Goal: Complete application form: Complete application form

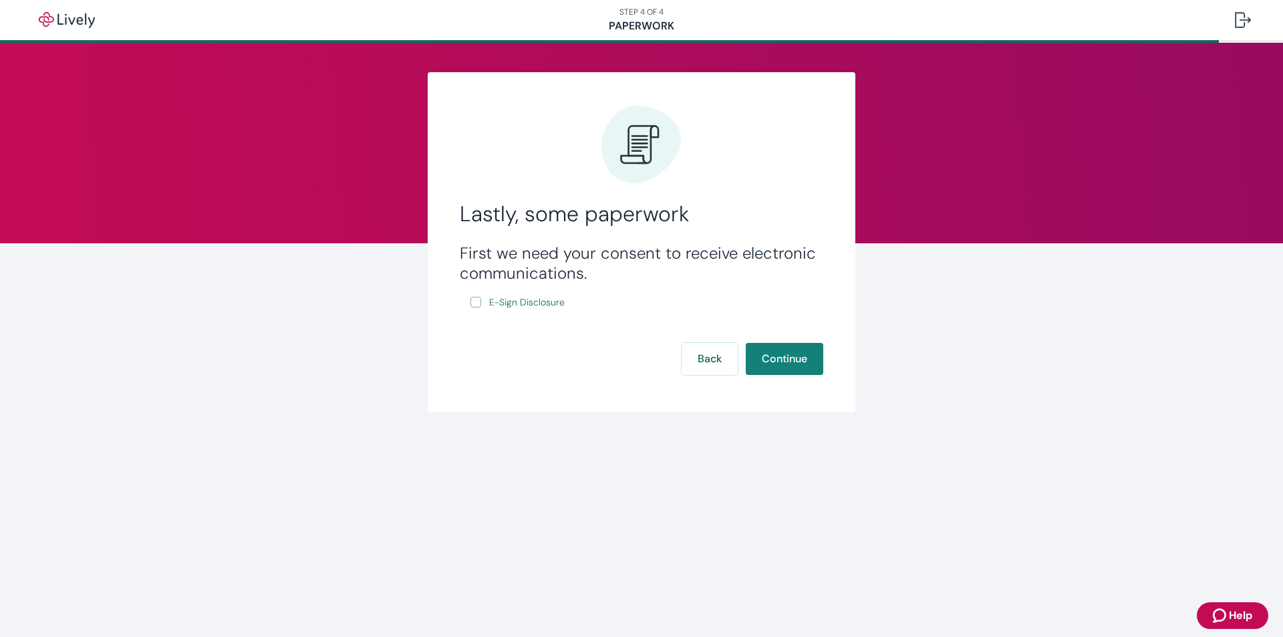
click at [479, 303] on input "E-Sign Disclosure" at bounding box center [475, 302] width 11 height 11
checkbox input "true"
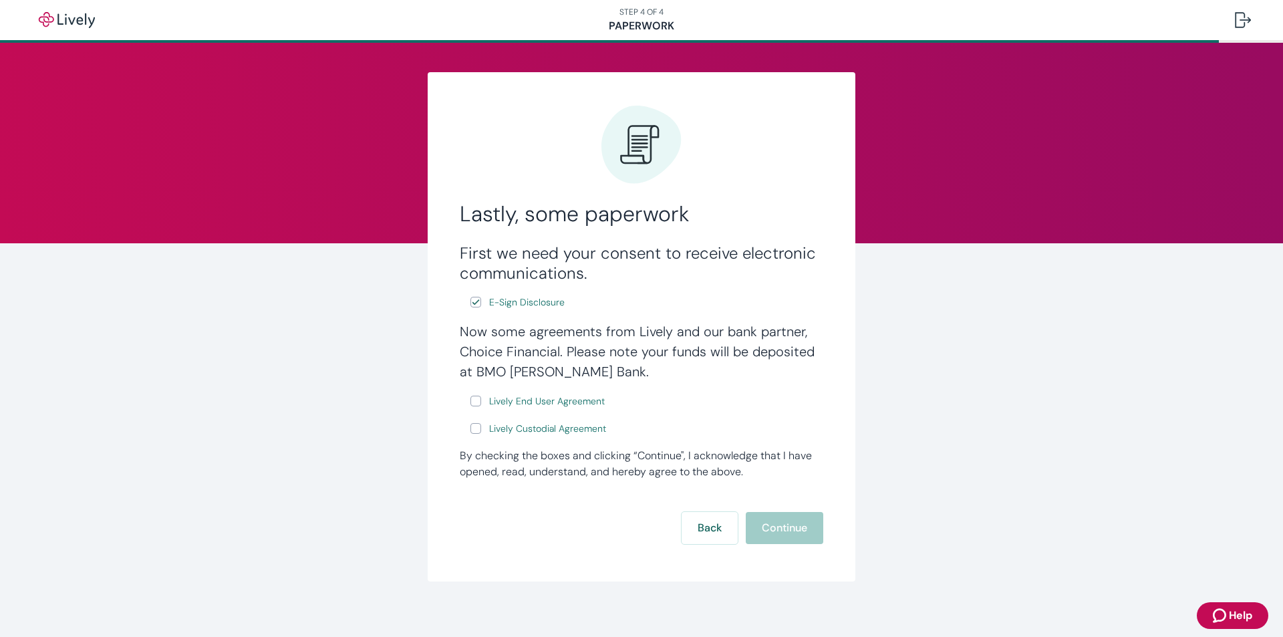
click at [476, 401] on label "Lively End User Agreement" at bounding box center [538, 401] width 137 height 17
click at [476, 401] on input "Lively End User Agreement" at bounding box center [475, 400] width 11 height 11
checkbox input "true"
click at [474, 433] on input "Lively Custodial Agreement" at bounding box center [475, 428] width 11 height 11
checkbox input "true"
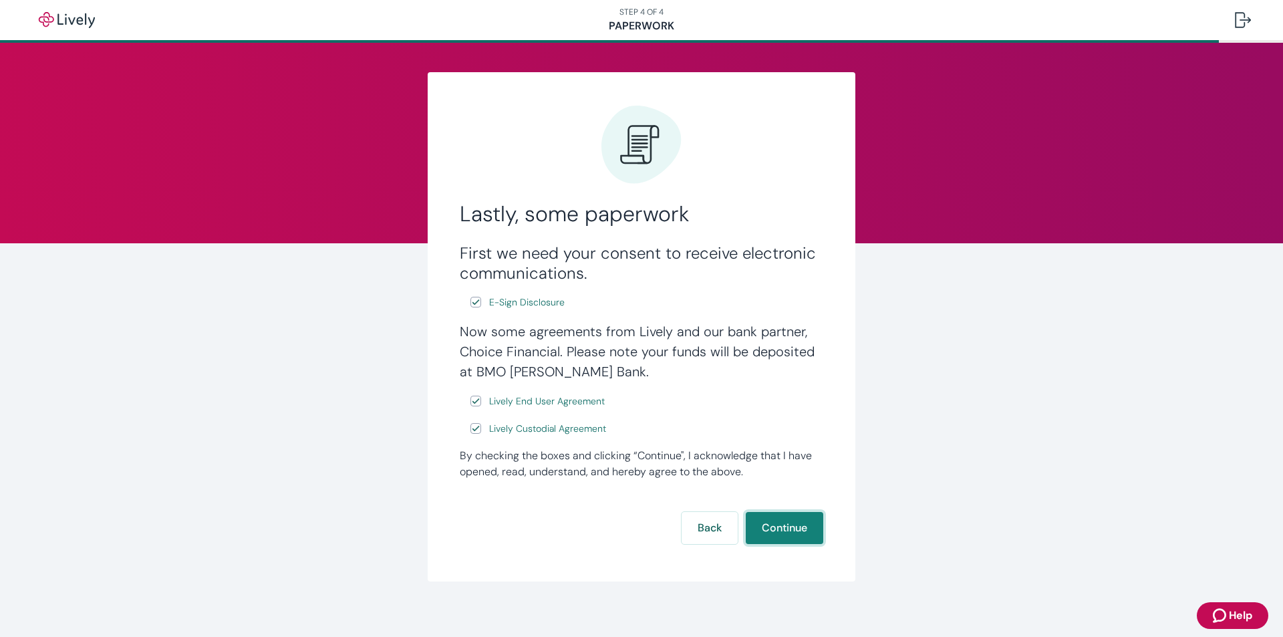
click at [772, 532] on button "Continue" at bounding box center [784, 528] width 77 height 32
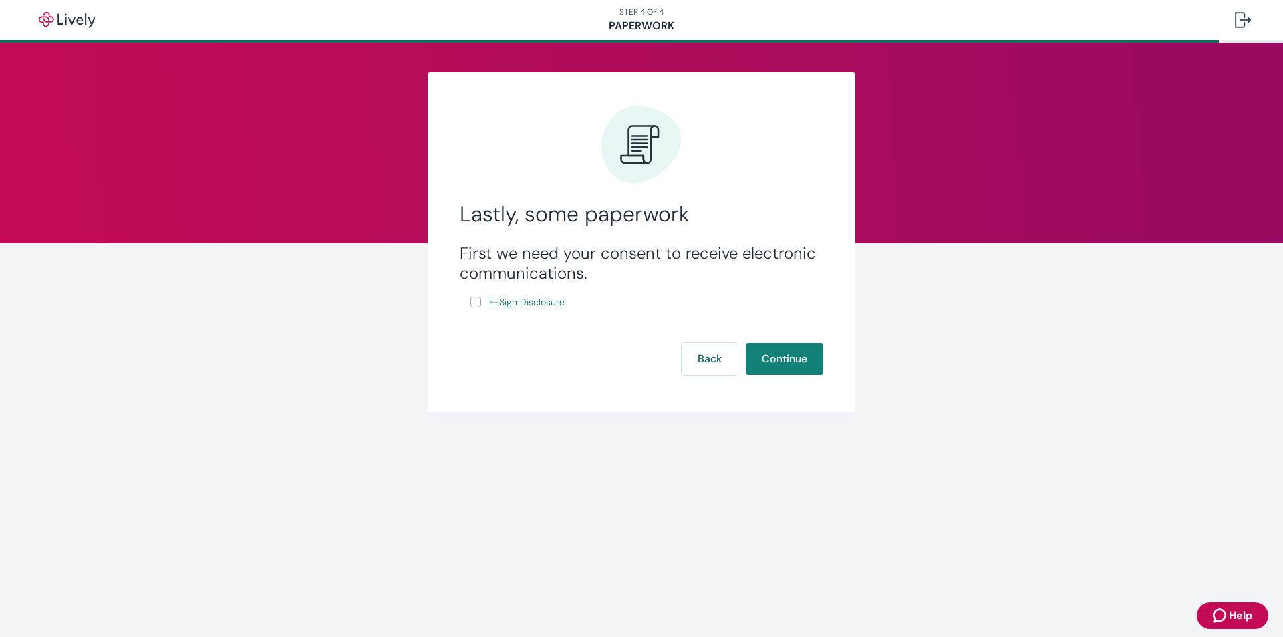
click at [1201, 605] on button "Help" at bounding box center [1231, 615] width 71 height 27
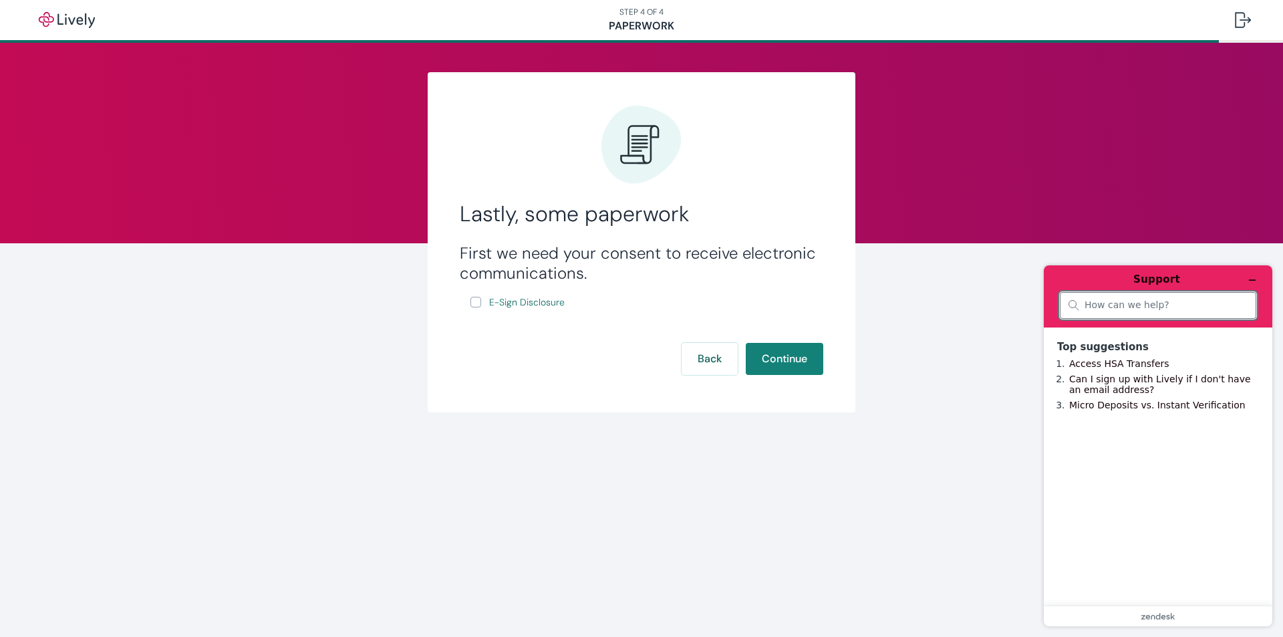
click at [1138, 307] on input "search" at bounding box center [1165, 305] width 163 height 12
type input "I can't sign the e document"
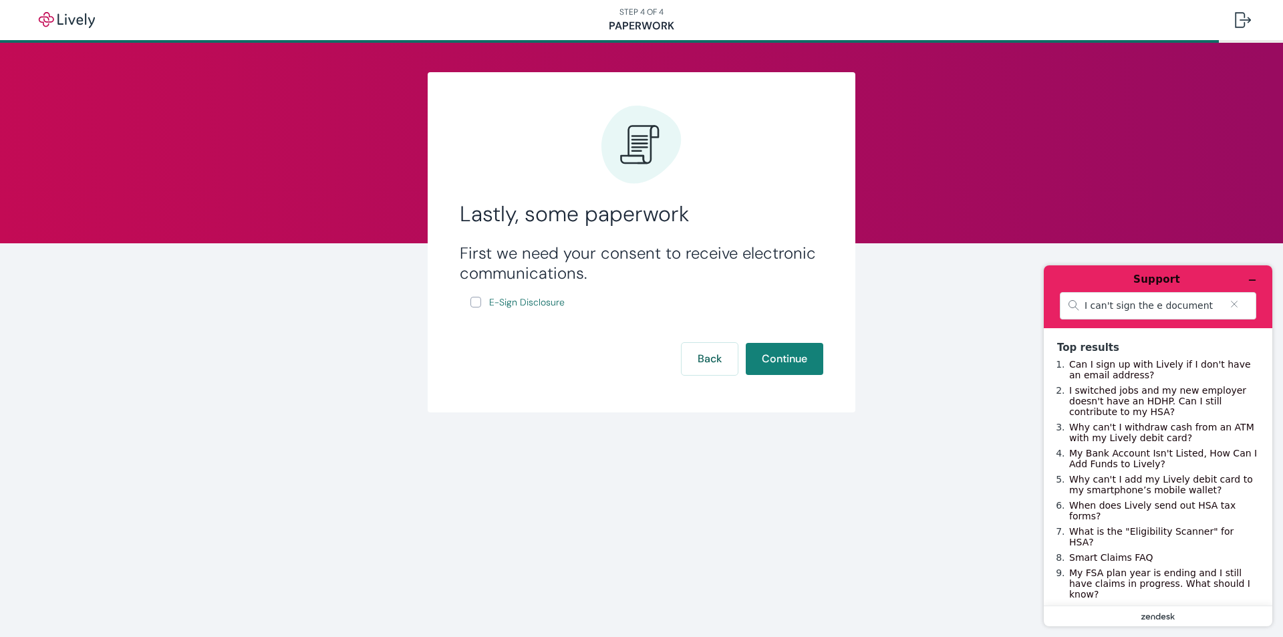
click at [1153, 618] on icon "zendesk .cls-1{fill:#03363d;}" at bounding box center [1157, 616] width 33 height 7
drag, startPoint x: 640, startPoint y: 19, endPoint x: 639, endPoint y: 44, distance: 25.4
click at [639, 43] on div "STEP 4 OF 4 Paperwork Lastly, some paperwork First we need your consent to rece…" at bounding box center [641, 21] width 1283 height 43
click at [653, 108] on div at bounding box center [641, 144] width 80 height 80
click at [689, 355] on button "Back" at bounding box center [709, 359] width 56 height 32
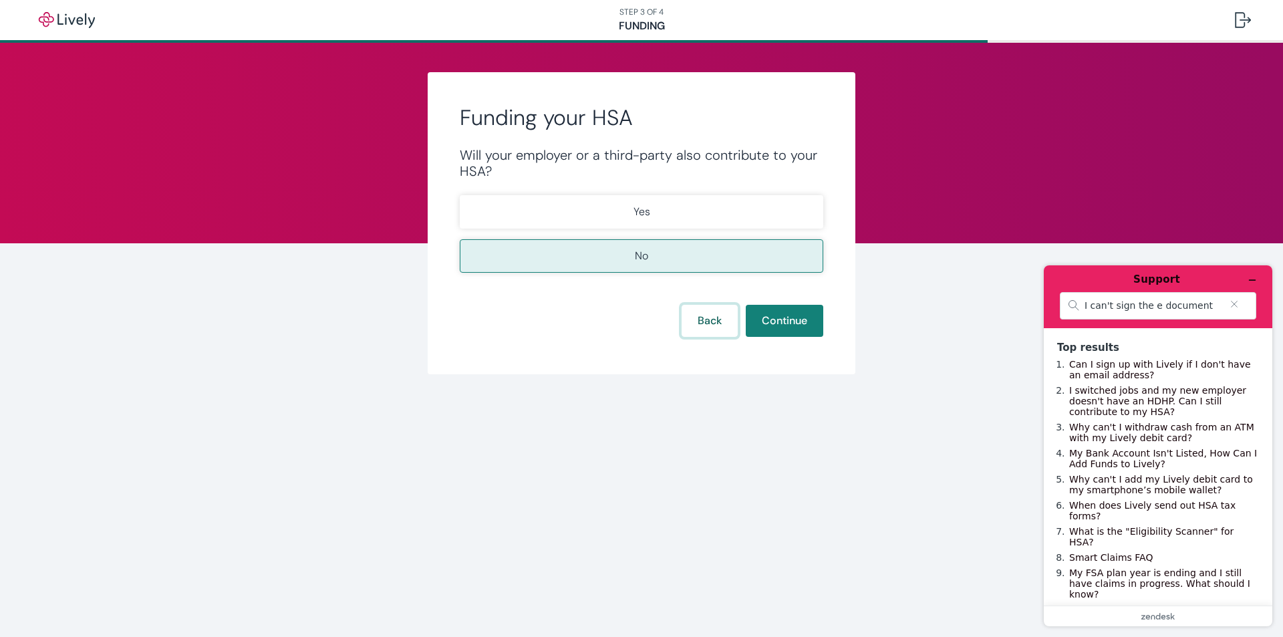
click at [710, 311] on button "Back" at bounding box center [709, 321] width 56 height 32
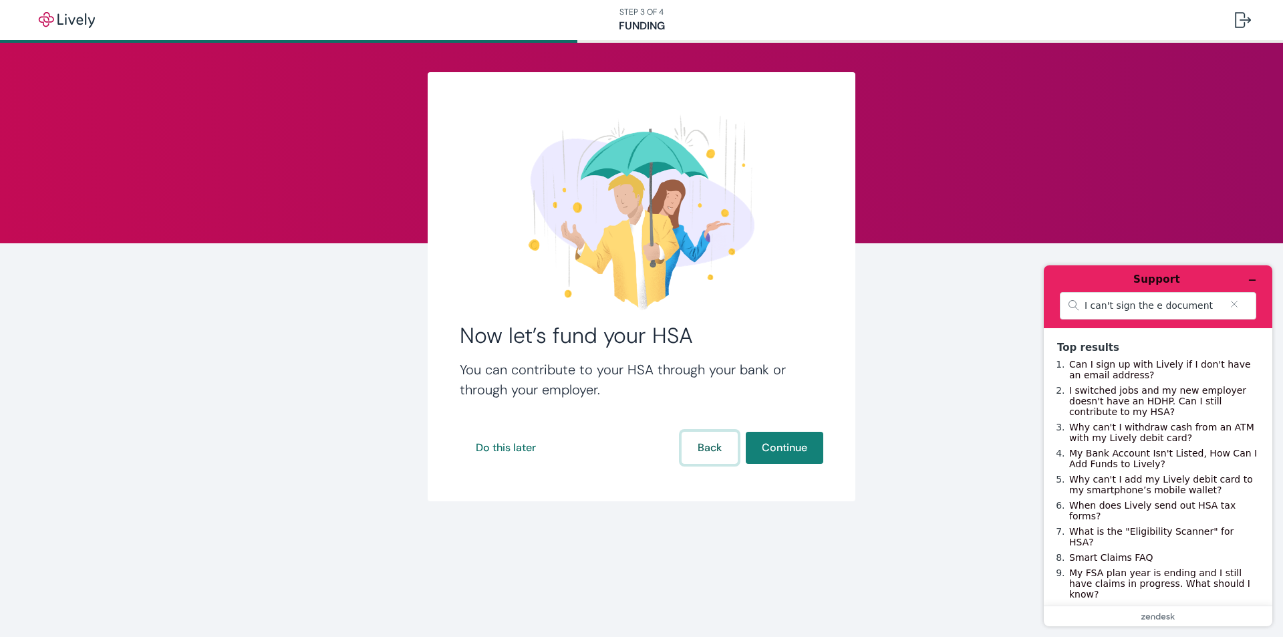
click at [699, 441] on button "Back" at bounding box center [709, 448] width 56 height 32
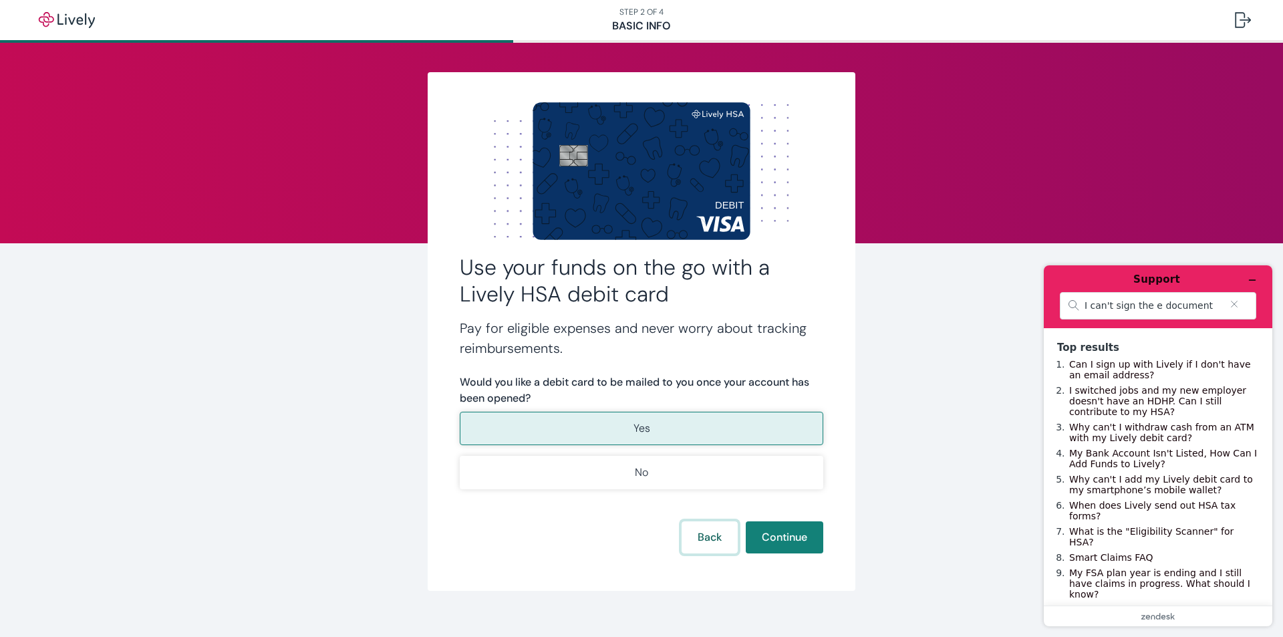
click at [703, 538] on button "Back" at bounding box center [709, 537] width 56 height 32
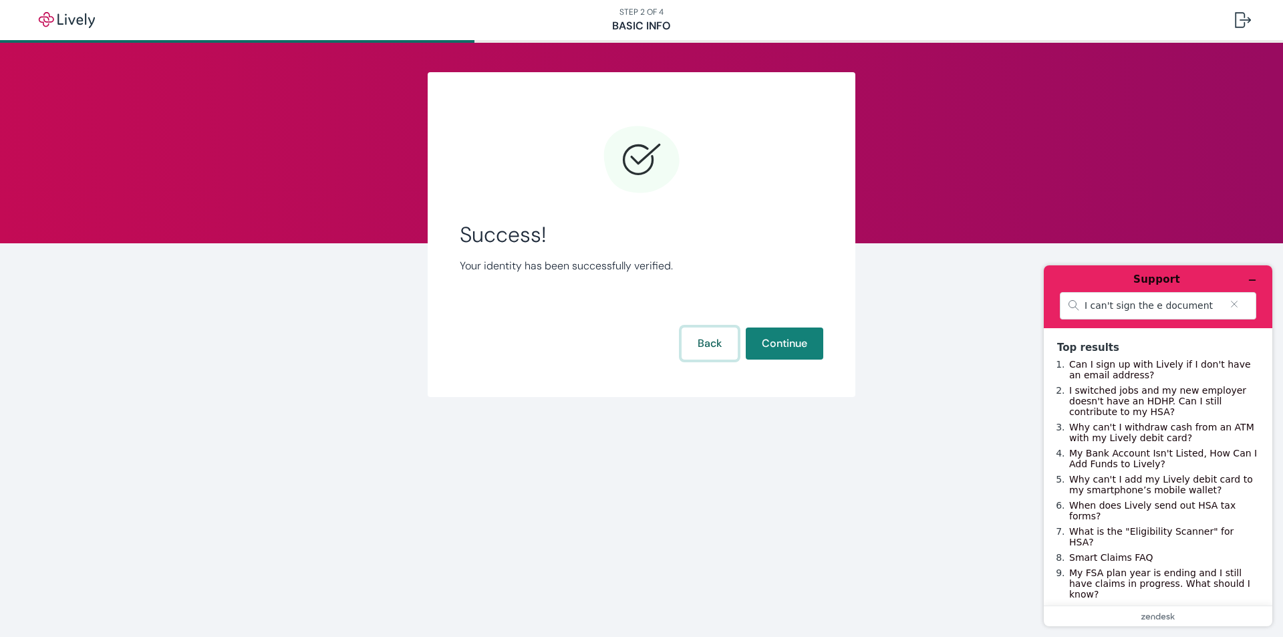
click at [703, 339] on button "Back" at bounding box center [709, 343] width 56 height 32
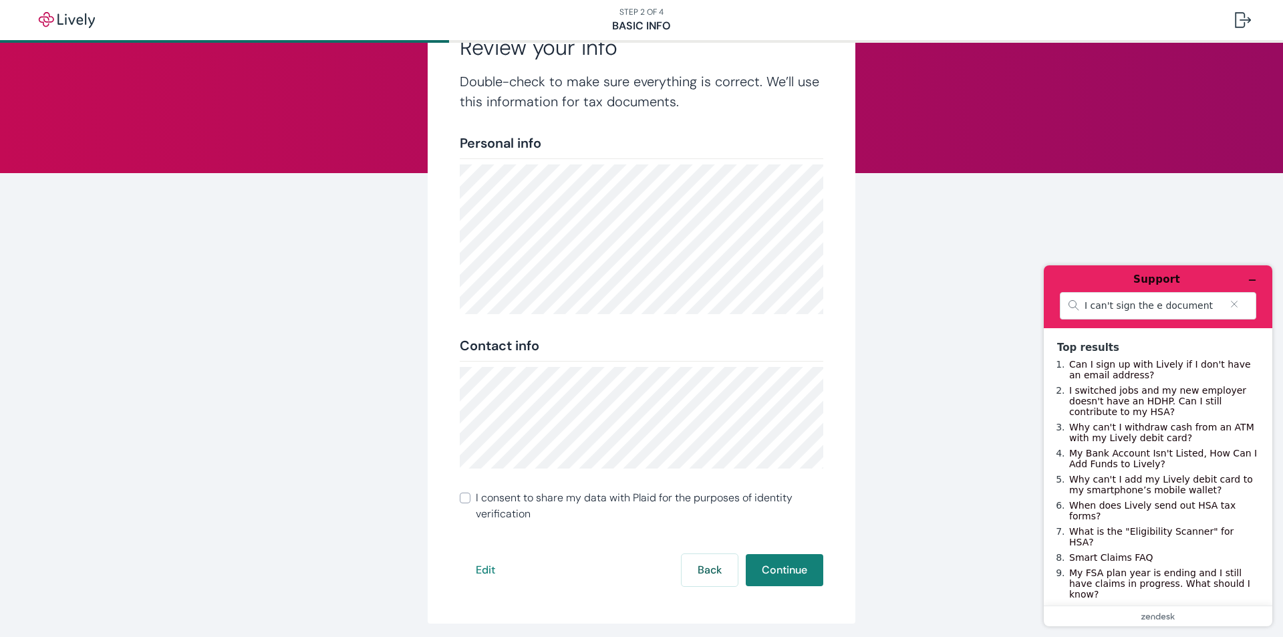
scroll to position [121, 0]
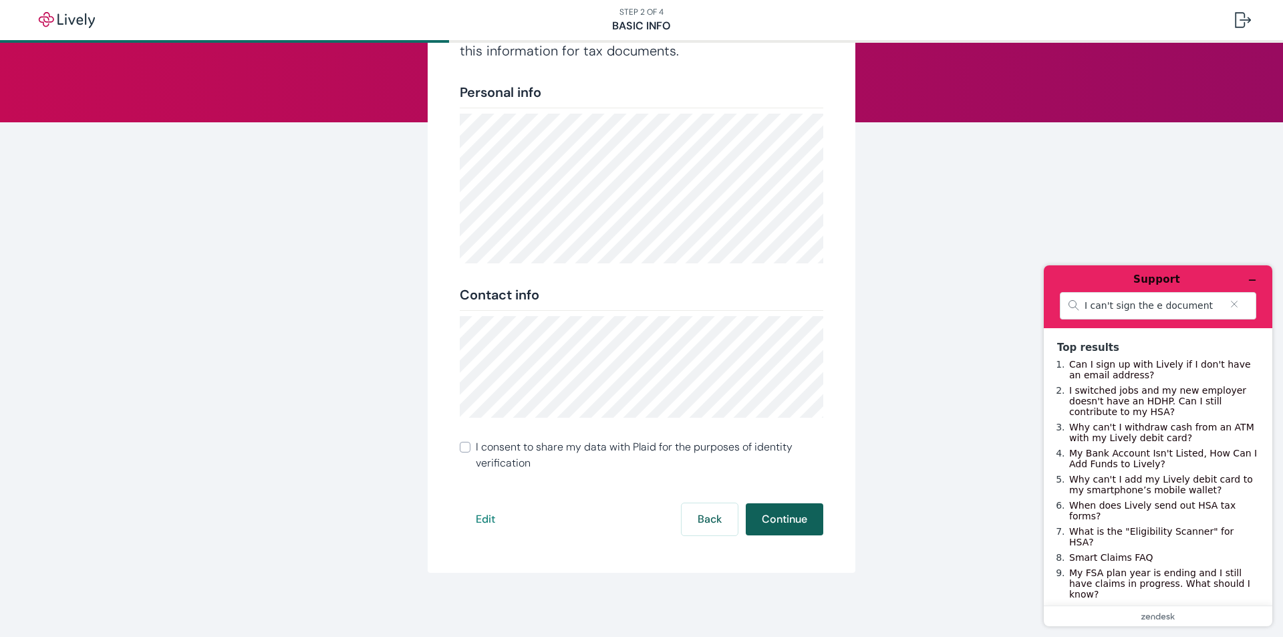
click at [770, 525] on button "Continue" at bounding box center [784, 519] width 77 height 32
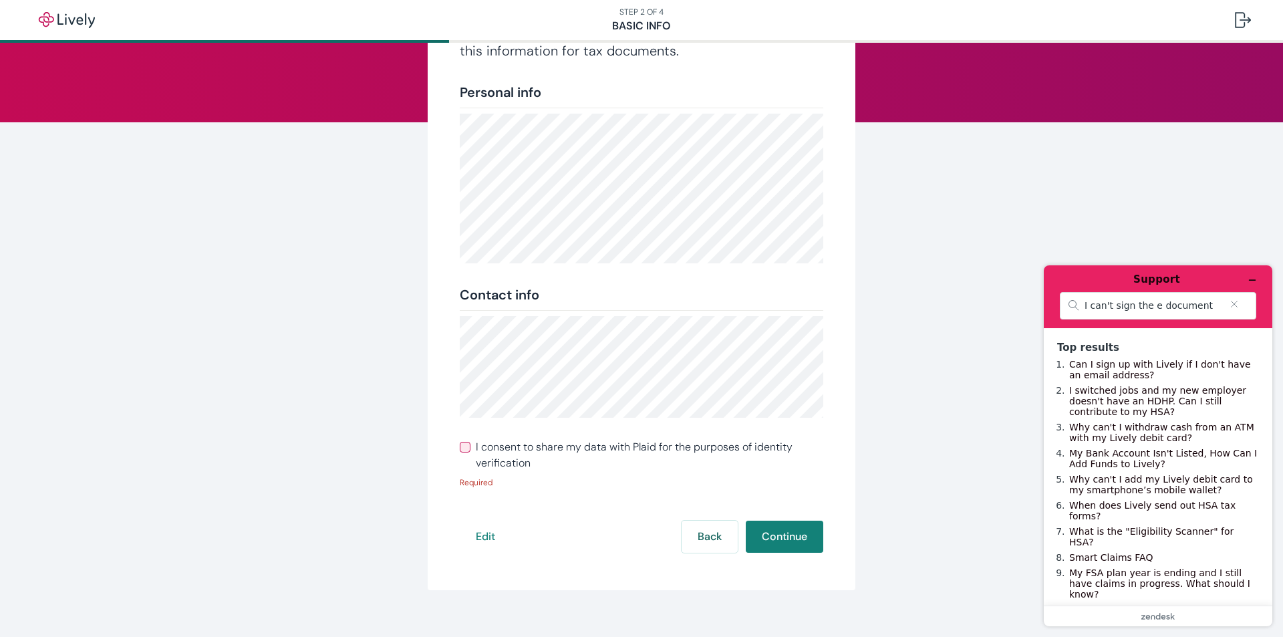
click at [468, 454] on label "I consent to share my data with Plaid for the purposes of identity verification" at bounding box center [641, 455] width 363 height 32
click at [468, 452] on input "I consent to share my data with Plaid for the purposes of identity verification" at bounding box center [465, 447] width 11 height 11
checkbox input "true"
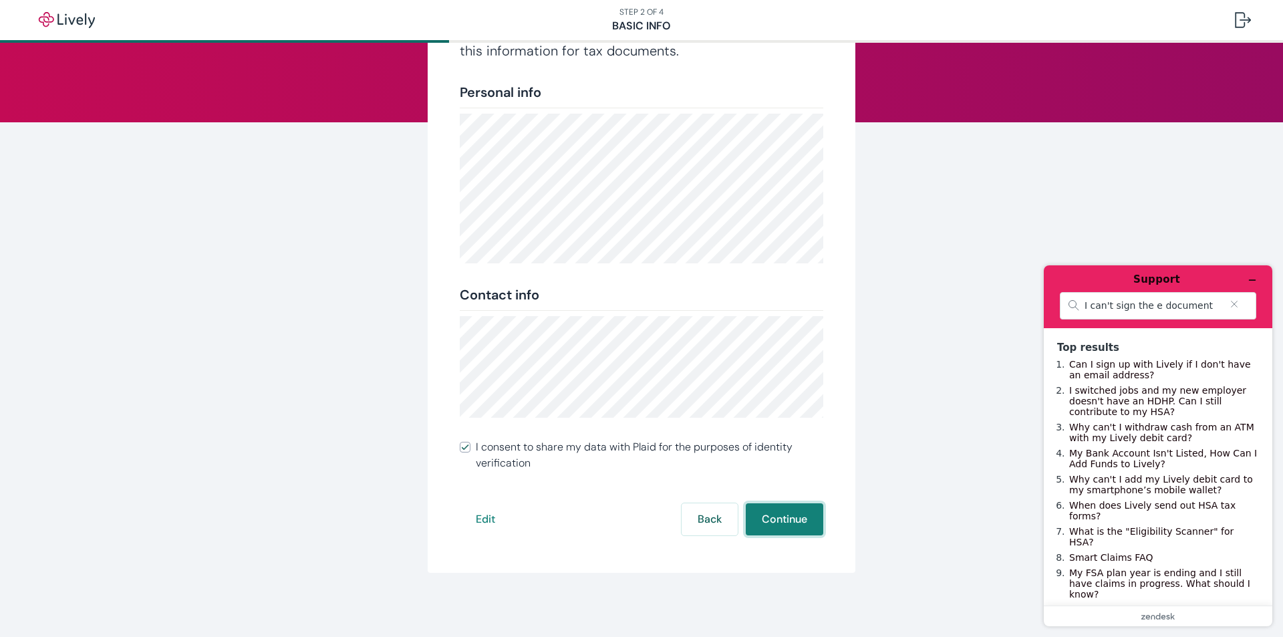
click at [768, 521] on button "Continue" at bounding box center [784, 519] width 77 height 32
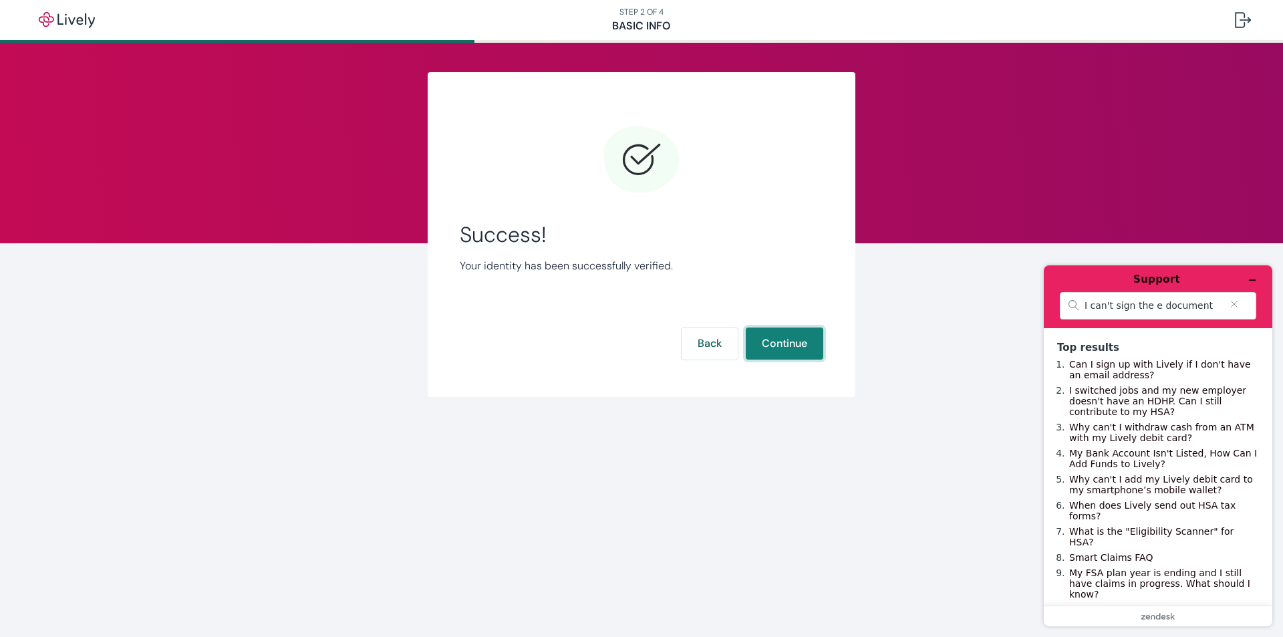
click at [785, 345] on button "Continue" at bounding box center [784, 343] width 77 height 32
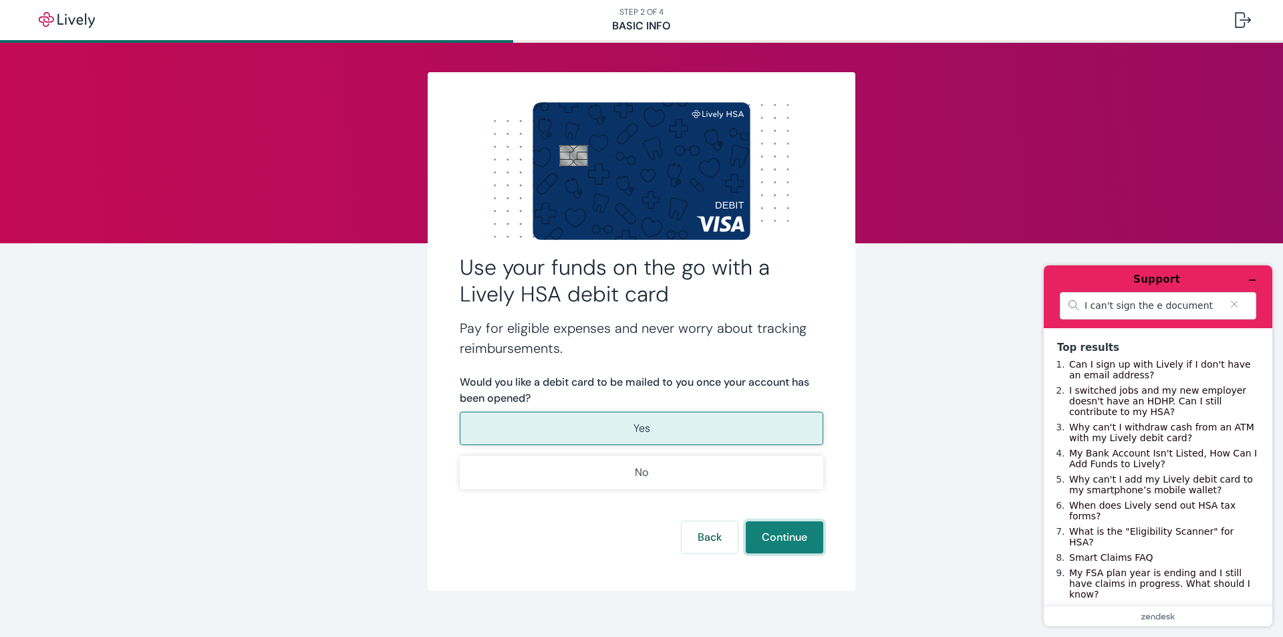
click at [786, 541] on button "Continue" at bounding box center [784, 537] width 77 height 32
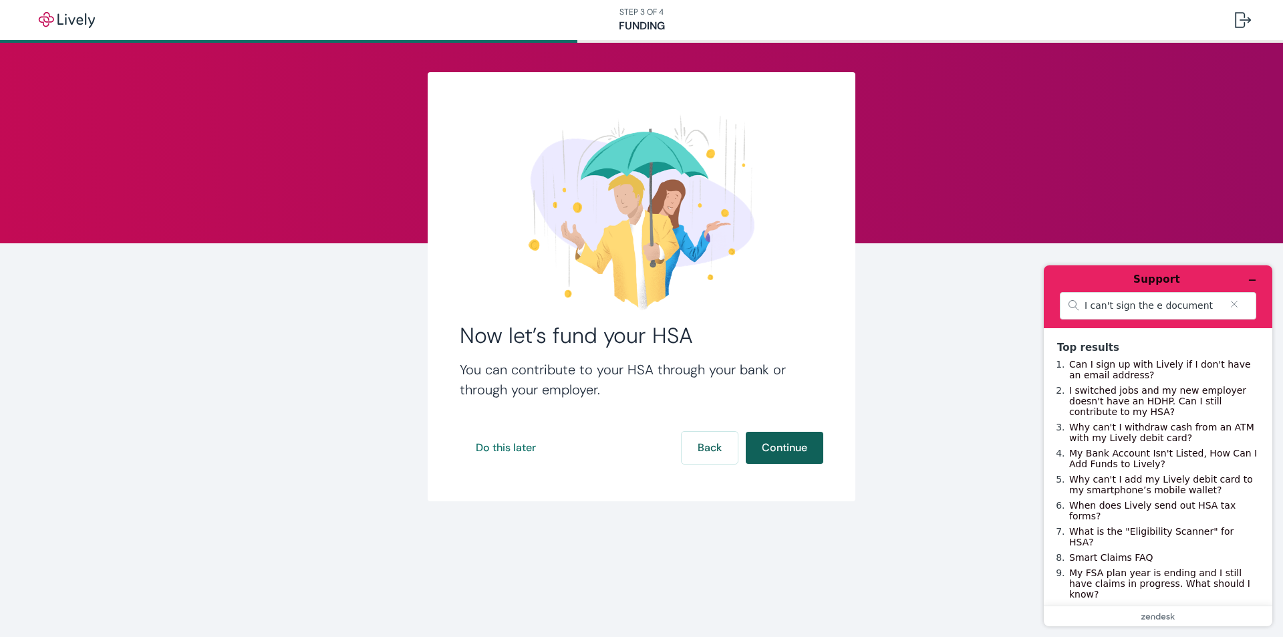
click at [797, 454] on button "Continue" at bounding box center [784, 448] width 77 height 32
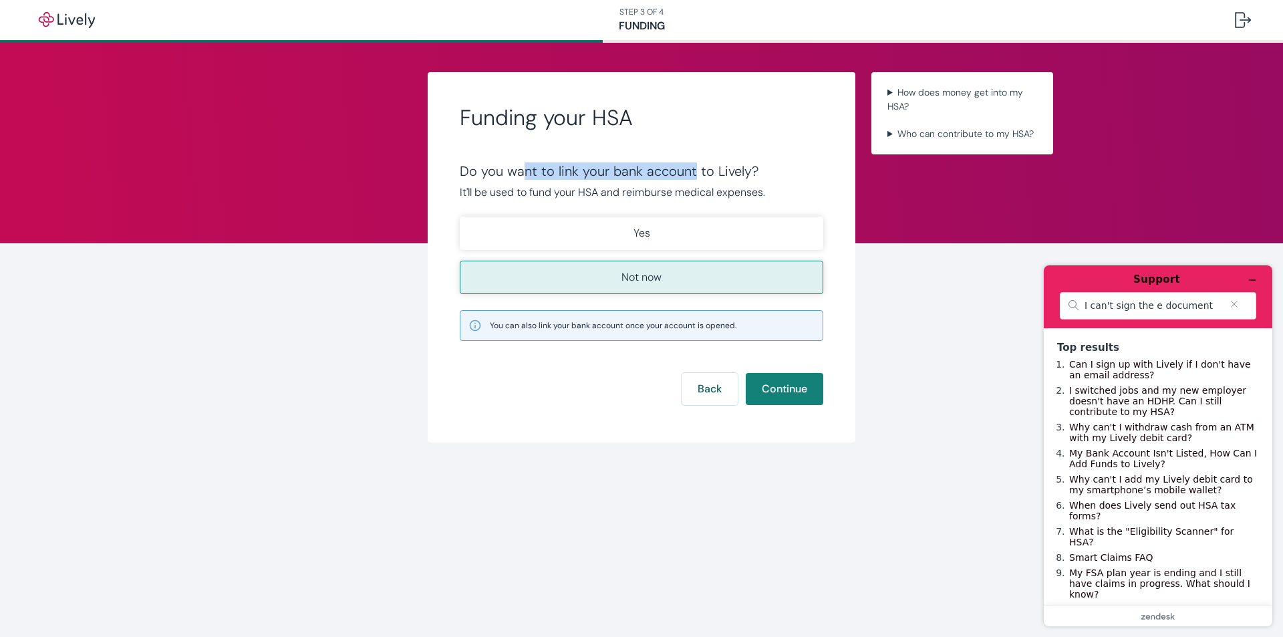
drag, startPoint x: 522, startPoint y: 172, endPoint x: 695, endPoint y: 172, distance: 173.0
click at [695, 172] on div "Do you want to link your bank account to Lively?" at bounding box center [641, 171] width 363 height 16
click at [718, 173] on div "Do you want to link your bank account to Lively?" at bounding box center [641, 171] width 363 height 16
drag, startPoint x: 571, startPoint y: 172, endPoint x: 635, endPoint y: 179, distance: 64.5
click at [635, 179] on div "Do you want to link your bank account to Lively?" at bounding box center [641, 171] width 363 height 16
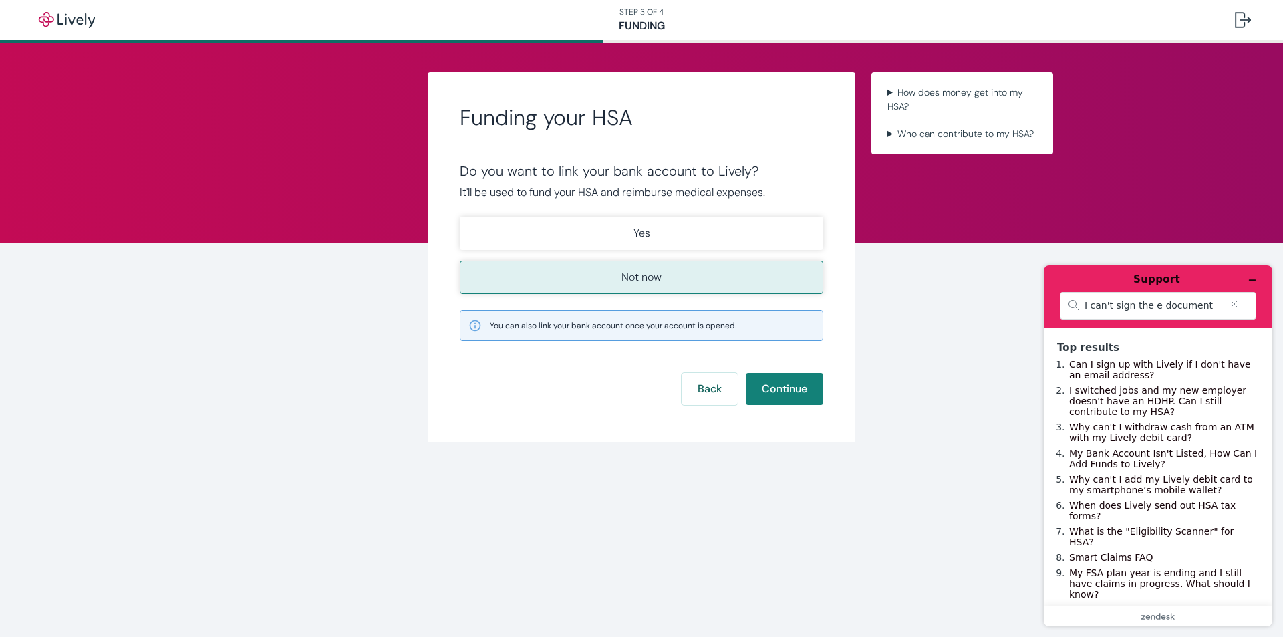
click at [705, 176] on div "Do you want to link your bank account to Lively?" at bounding box center [641, 171] width 363 height 16
drag, startPoint x: 456, startPoint y: 191, endPoint x: 770, endPoint y: 194, distance: 314.7
click at [770, 194] on div "Funding your HSA Do you want to link your bank account to Lively? It'll be used…" at bounding box center [642, 257] width 428 height 370
click at [770, 194] on p "It'll be used to fund your HSA and reimburse medical expenses." at bounding box center [641, 192] width 363 height 16
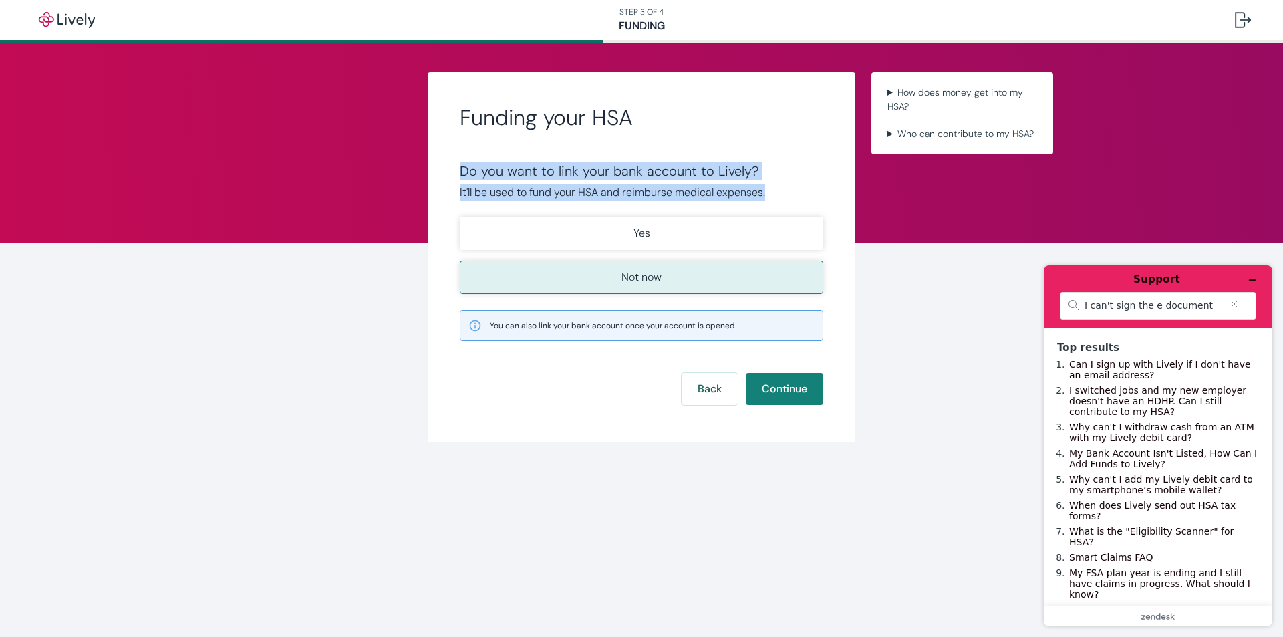
drag, startPoint x: 462, startPoint y: 174, endPoint x: 776, endPoint y: 187, distance: 314.2
click at [776, 187] on div "Do you want to link your bank account to Lively? It'll be used to fund your HSA…" at bounding box center [641, 181] width 363 height 37
click at [777, 187] on p "It'll be used to fund your HSA and reimburse medical expenses." at bounding box center [641, 192] width 363 height 16
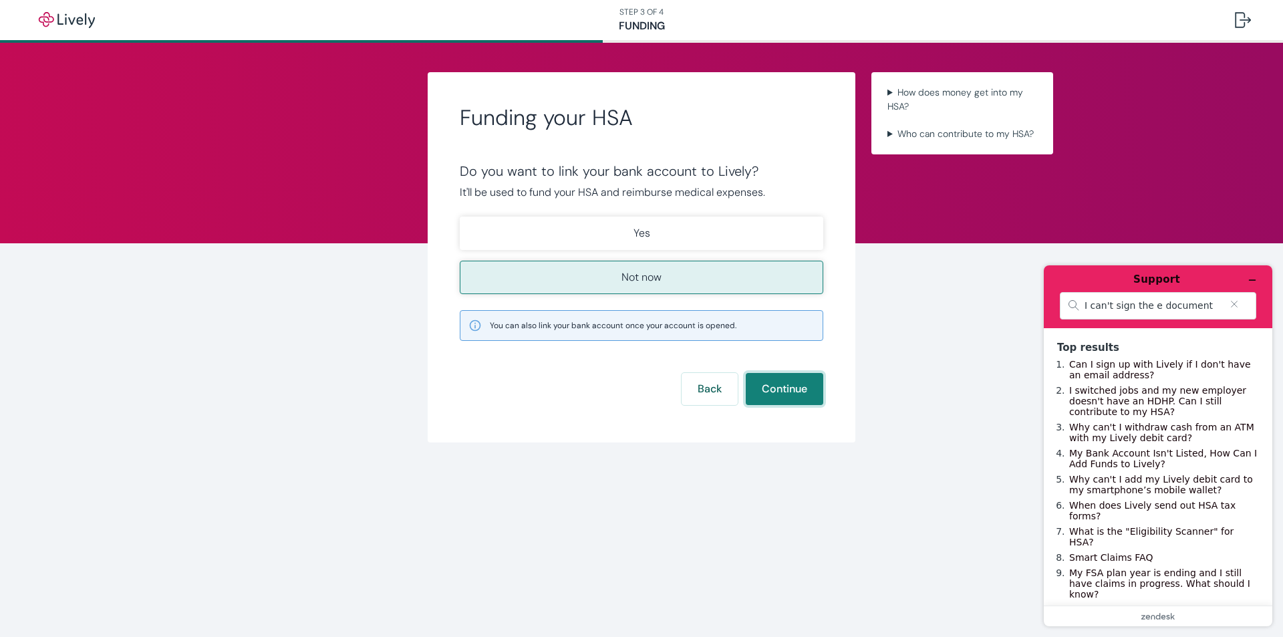
click at [786, 386] on button "Continue" at bounding box center [784, 389] width 77 height 32
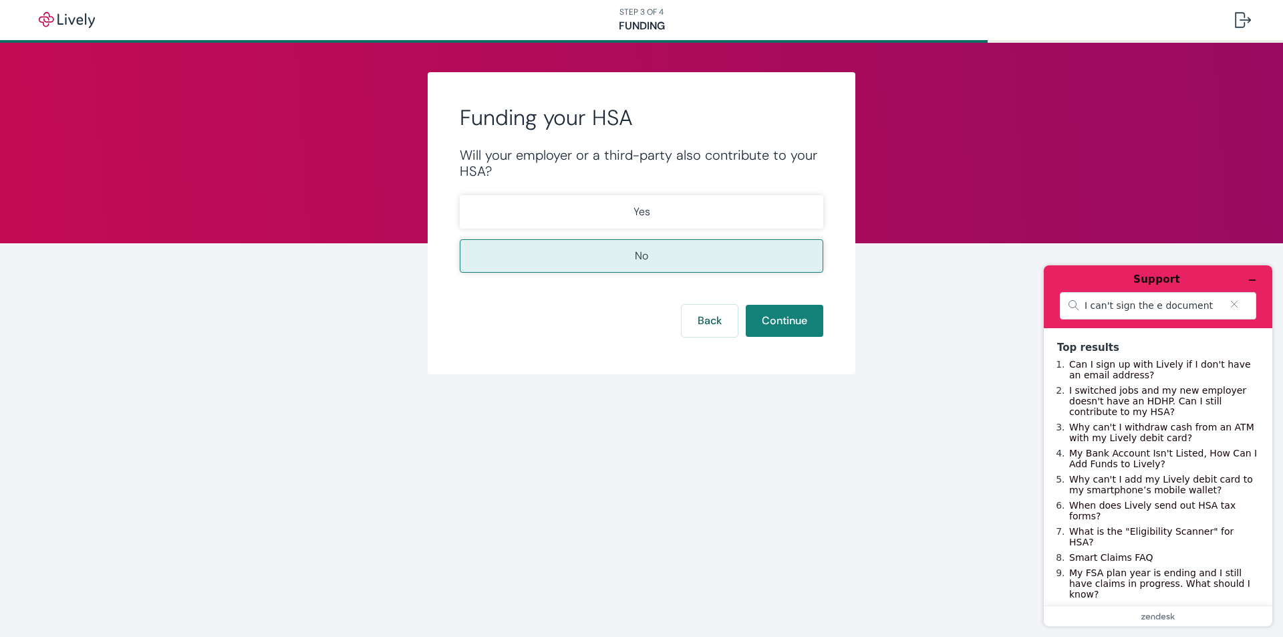
drag, startPoint x: 592, startPoint y: 207, endPoint x: 625, endPoint y: 162, distance: 55.8
click at [625, 162] on div "Will your employer or a third-party also contribute to your HSA? Yes No" at bounding box center [641, 210] width 363 height 126
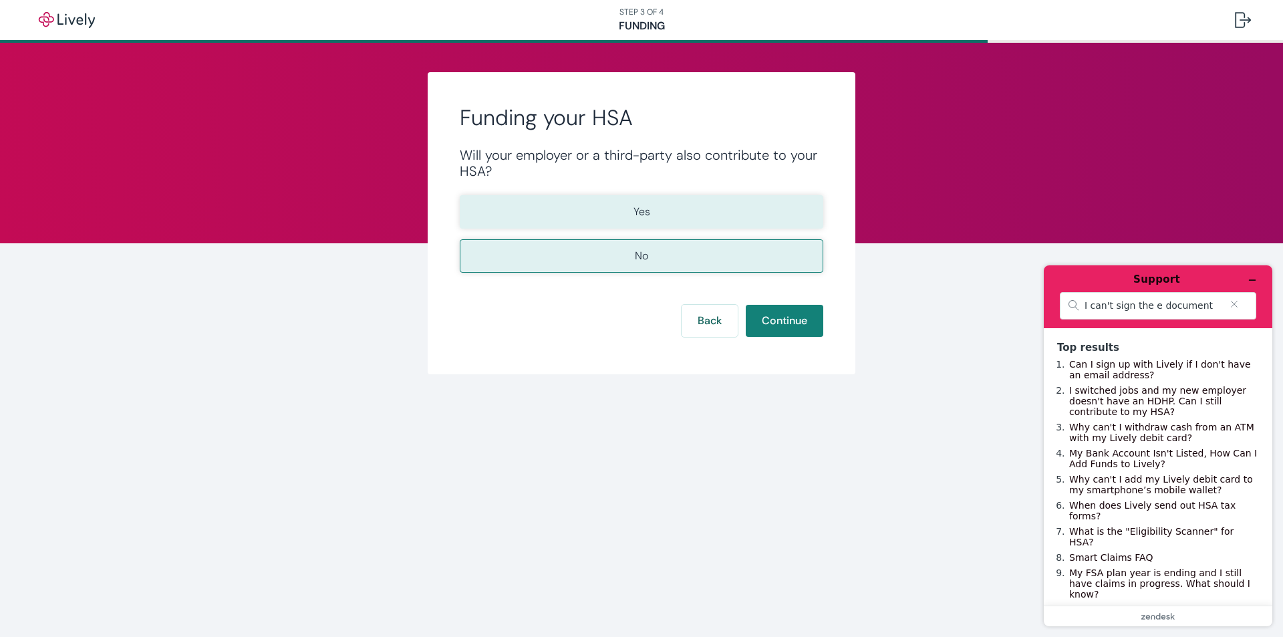
click at [627, 196] on button "Yes" at bounding box center [641, 211] width 363 height 33
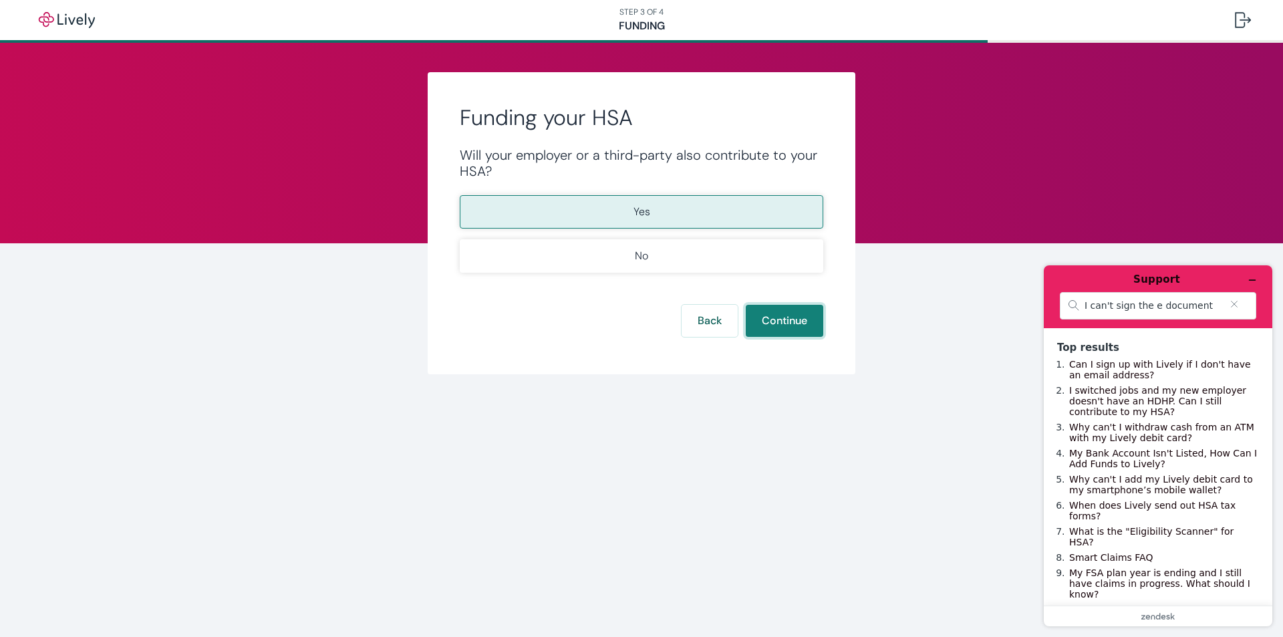
click at [799, 320] on button "Continue" at bounding box center [784, 321] width 77 height 32
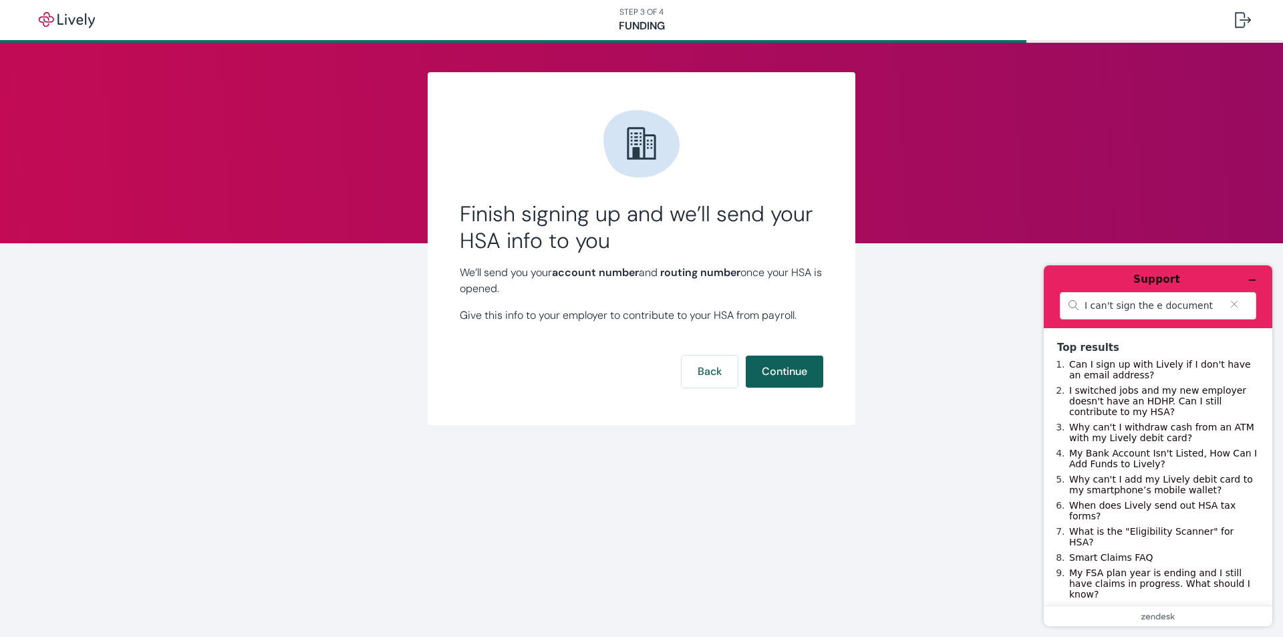
click at [779, 377] on button "Continue" at bounding box center [784, 371] width 77 height 32
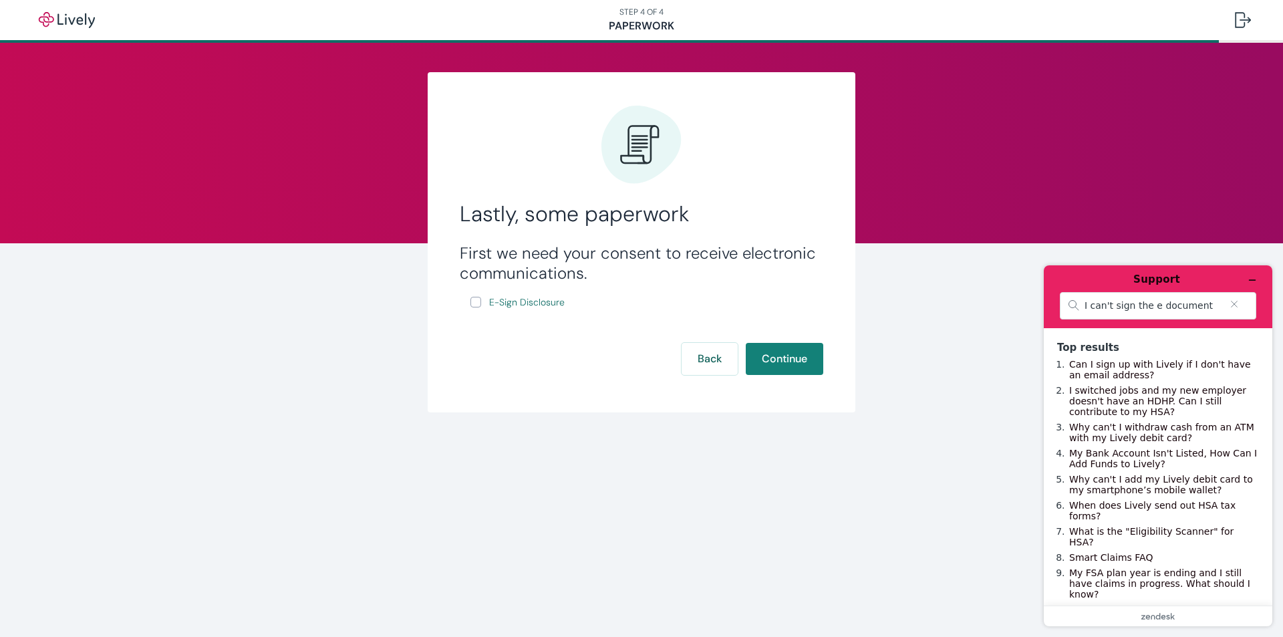
click at [472, 301] on input "E-Sign Disclosure" at bounding box center [475, 302] width 11 height 11
checkbox input "true"
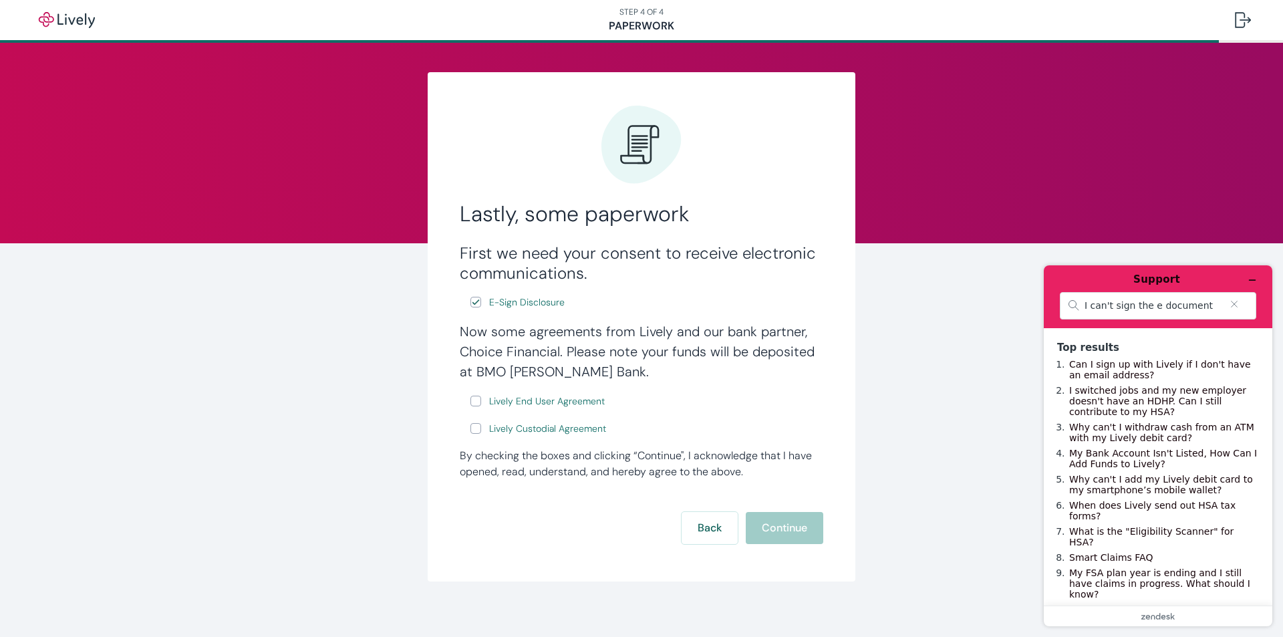
click at [472, 401] on input "Lively End User Agreement" at bounding box center [475, 400] width 11 height 11
checkbox input "true"
click at [472, 424] on input "Lively Custodial Agreement" at bounding box center [475, 428] width 11 height 11
checkbox input "true"
click at [796, 528] on button "Continue" at bounding box center [784, 528] width 77 height 32
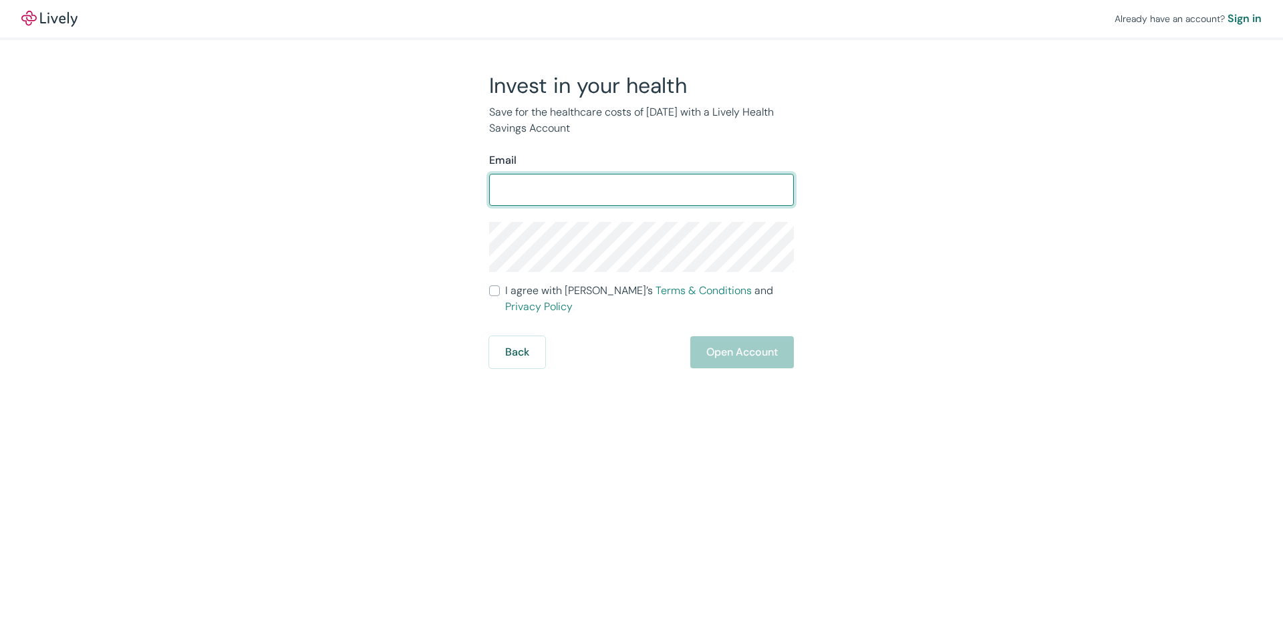
click at [586, 197] on input "Email" at bounding box center [641, 189] width 305 height 27
type input "Vanessa.Loy99@gmail.com"
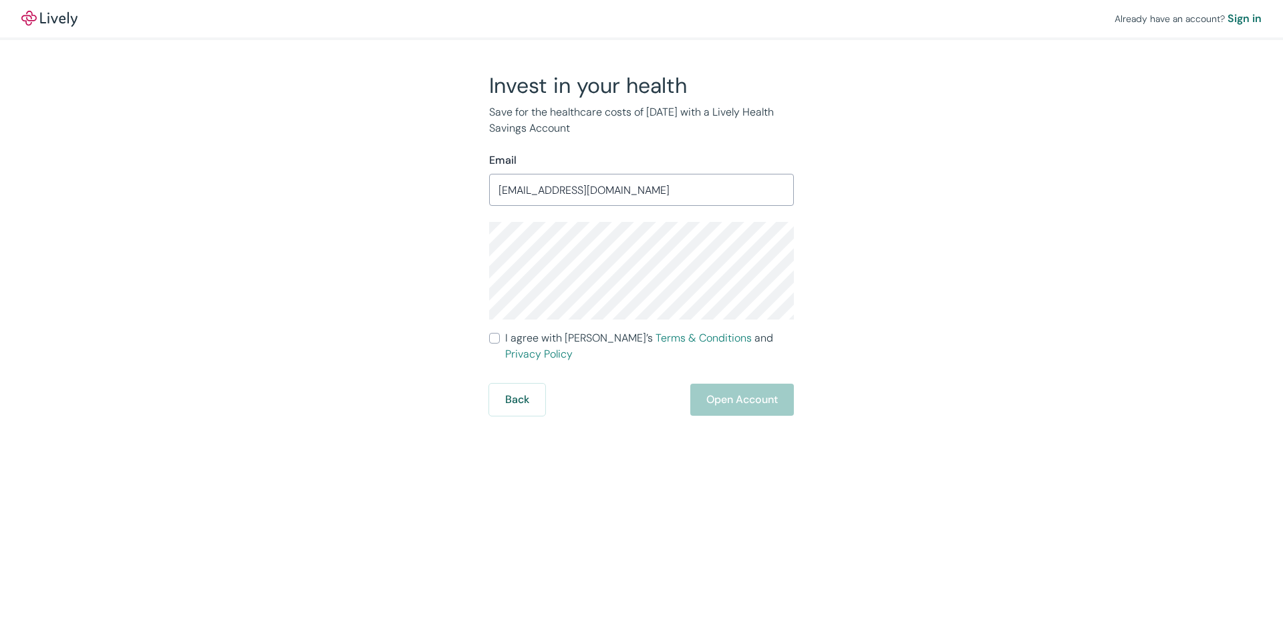
click at [495, 339] on input "I agree with Lively’s Terms & Conditions and Privacy Policy" at bounding box center [494, 338] width 11 height 11
checkbox input "true"
click at [703, 383] on button "Open Account" at bounding box center [742, 399] width 104 height 32
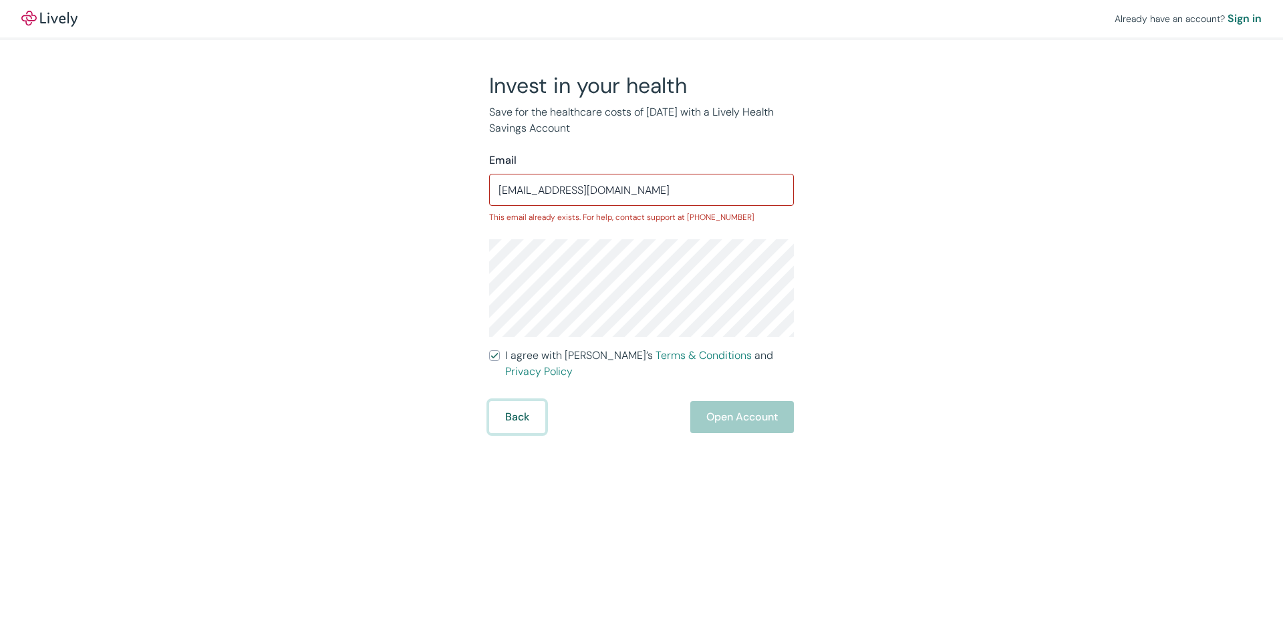
click at [508, 403] on button "Back" at bounding box center [517, 417] width 56 height 32
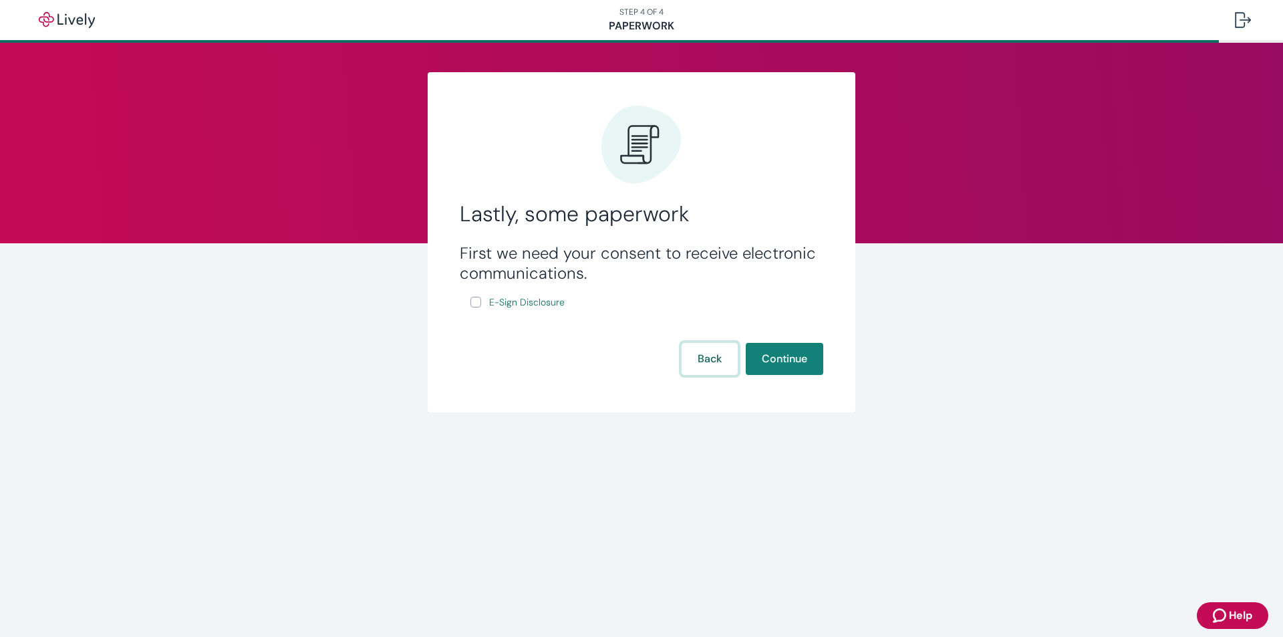
click at [701, 357] on button "Back" at bounding box center [709, 359] width 56 height 32
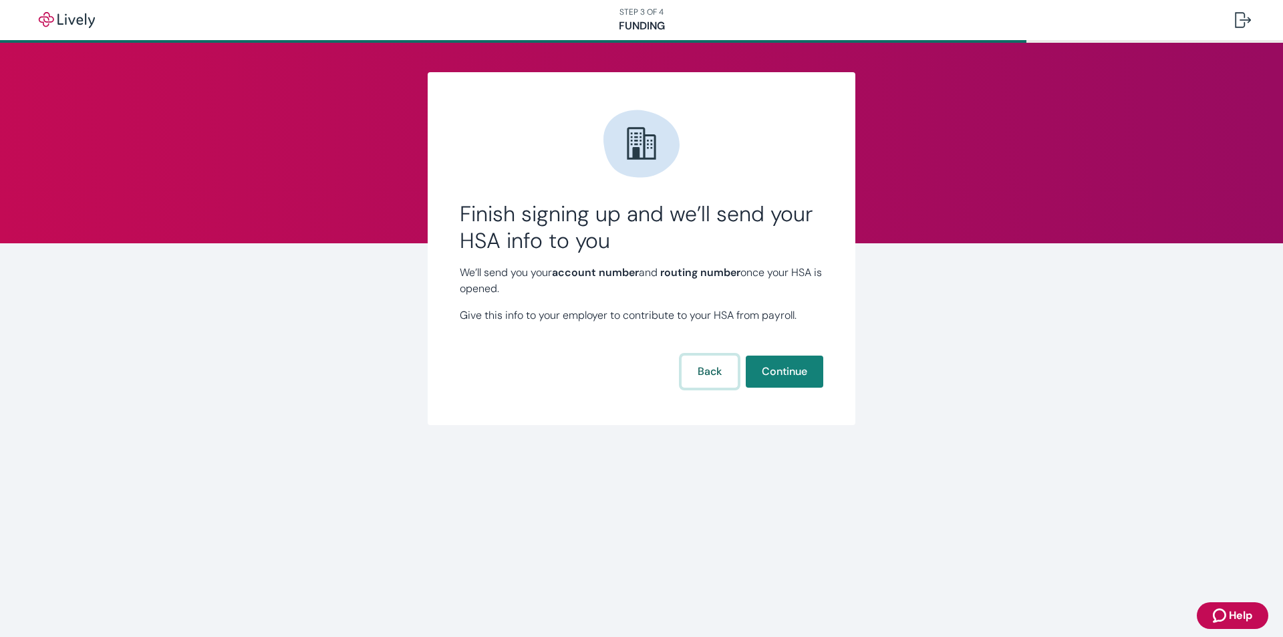
click at [697, 373] on button "Back" at bounding box center [709, 371] width 56 height 32
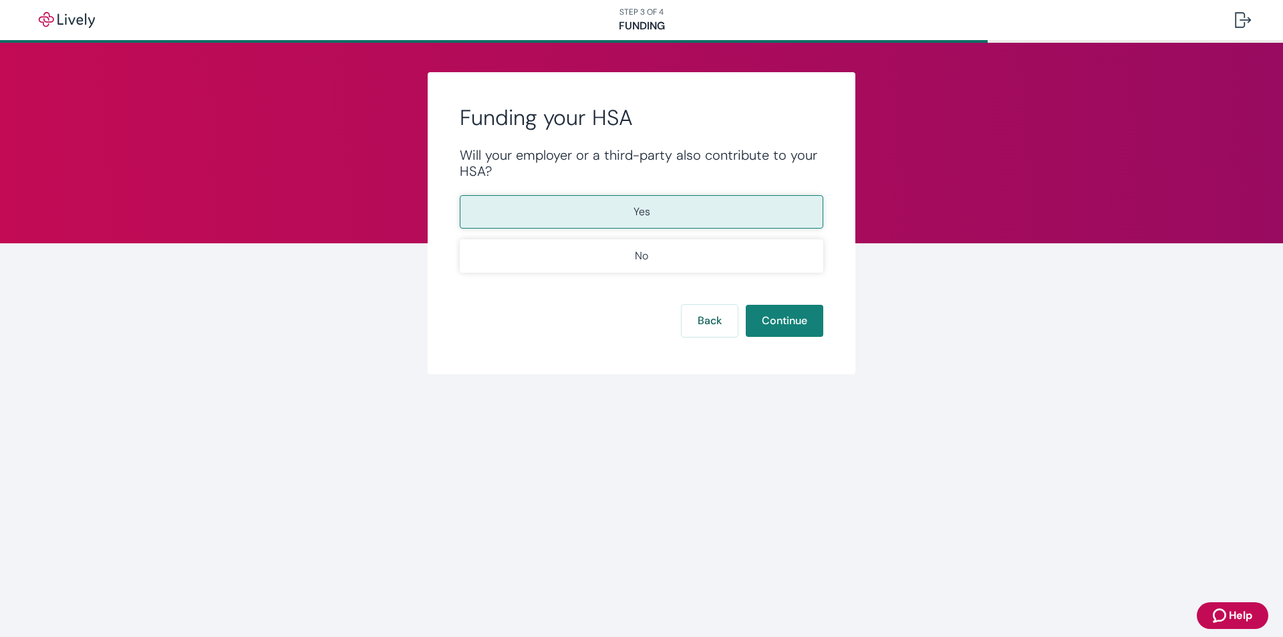
click at [697, 373] on div "Funding your HSA Will your employer or a third-party also contribute to your HS…" at bounding box center [642, 223] width 428 height 302
click at [715, 320] on button "Back" at bounding box center [709, 321] width 56 height 32
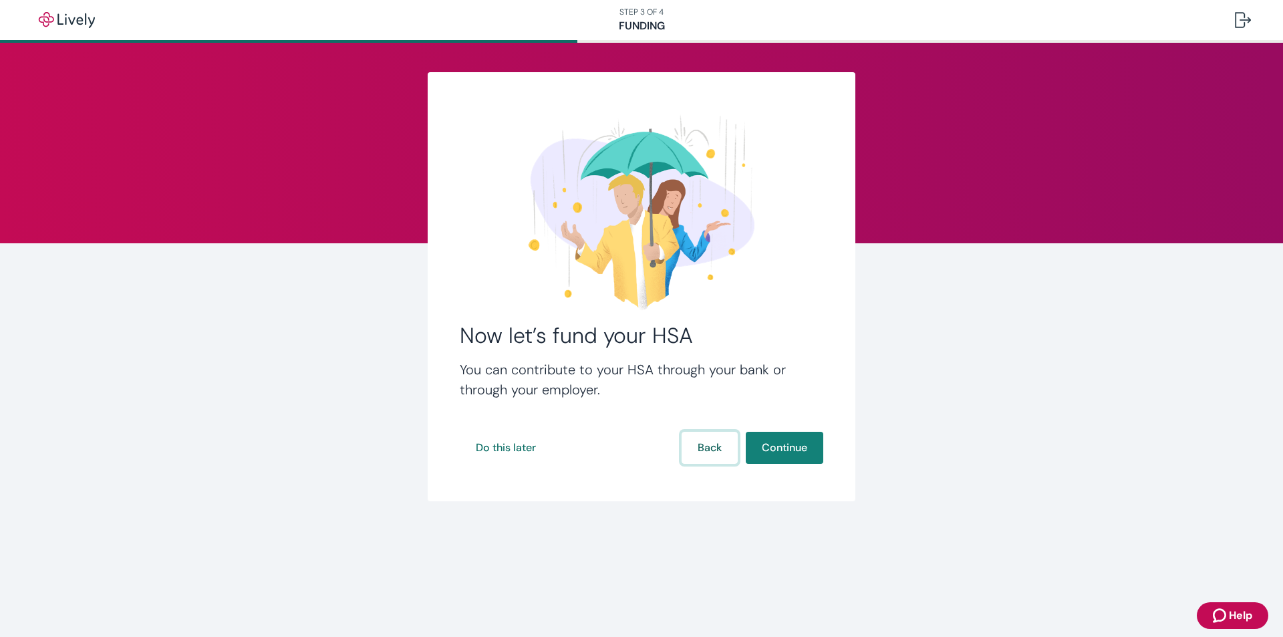
click at [695, 437] on button "Back" at bounding box center [709, 448] width 56 height 32
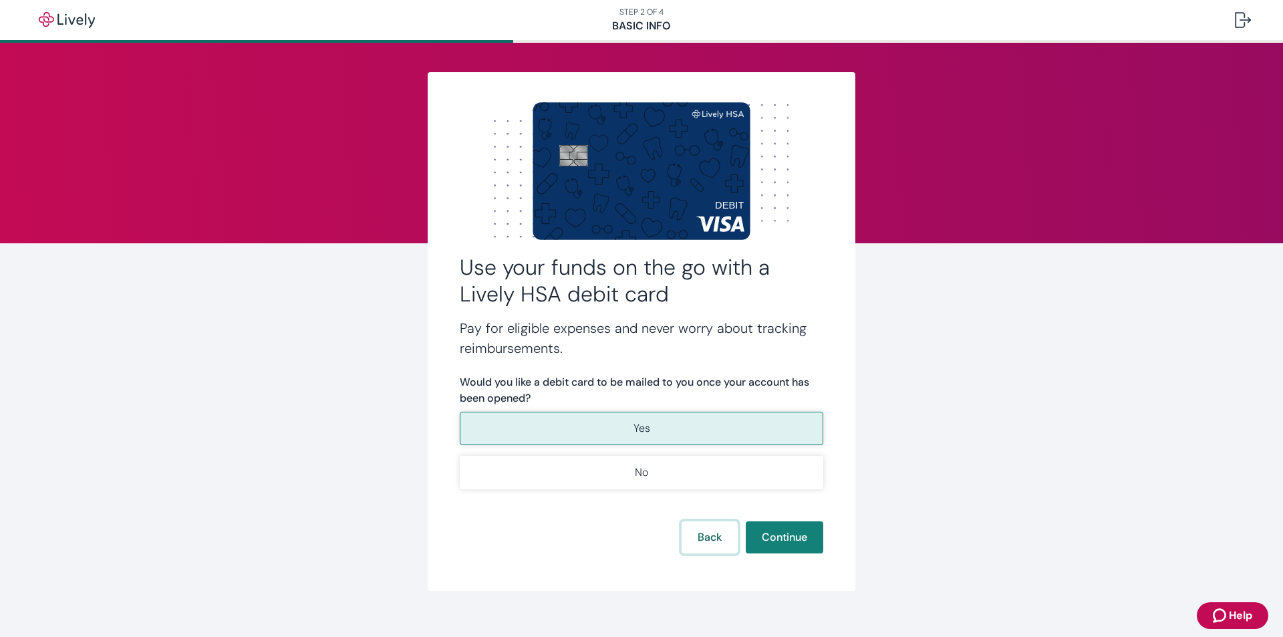
click at [705, 529] on button "Back" at bounding box center [709, 537] width 56 height 32
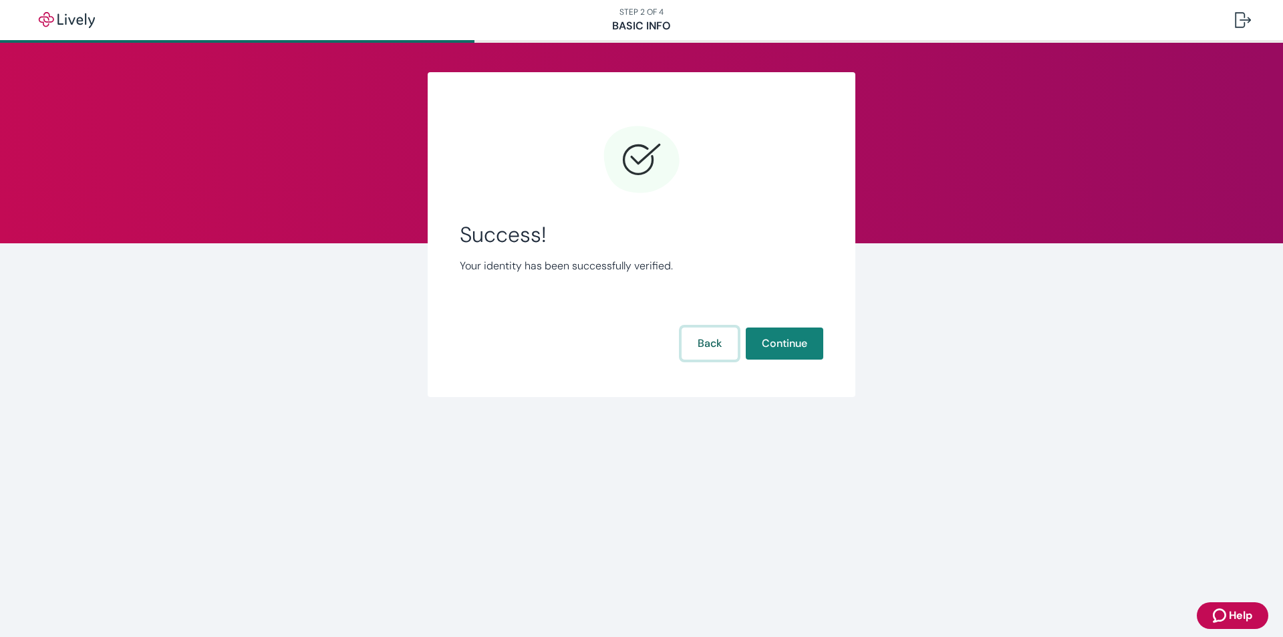
click at [712, 352] on button "Back" at bounding box center [709, 343] width 56 height 32
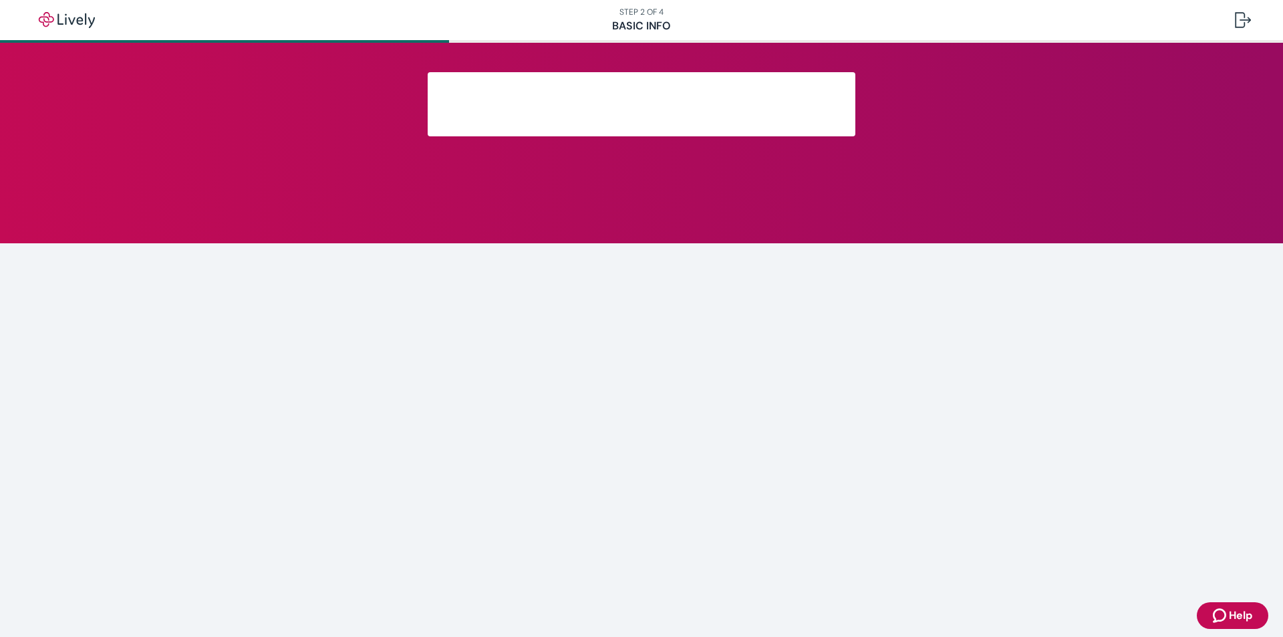
scroll to position [19, 0]
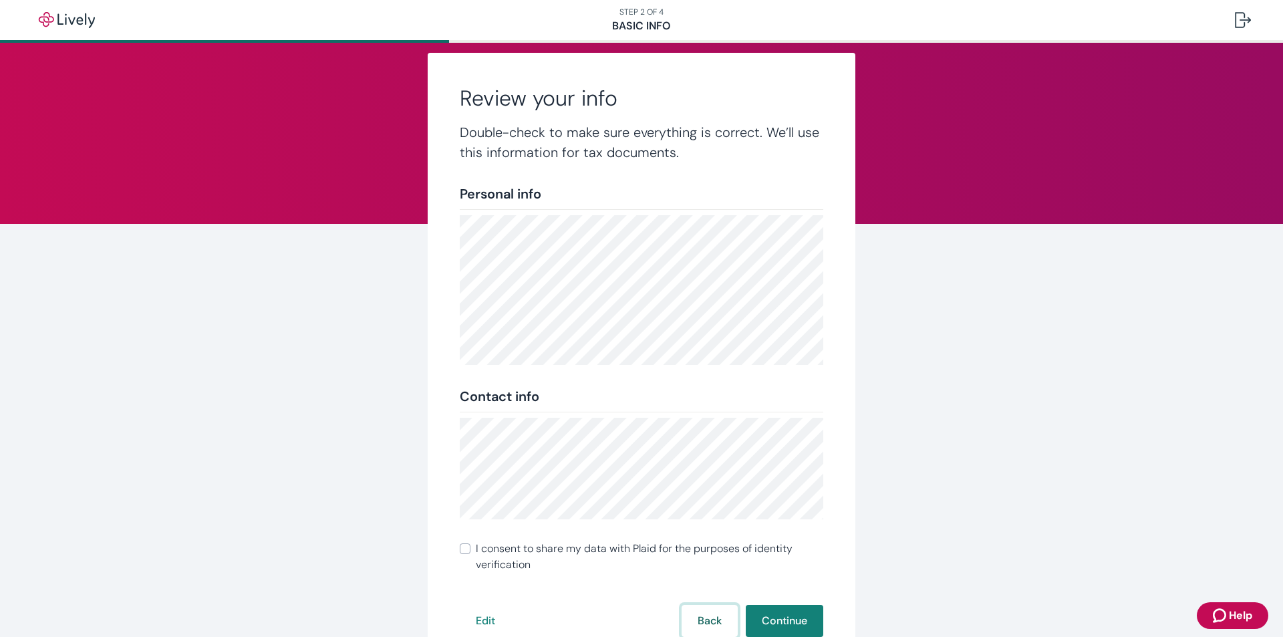
click at [701, 608] on button "Back" at bounding box center [709, 621] width 56 height 32
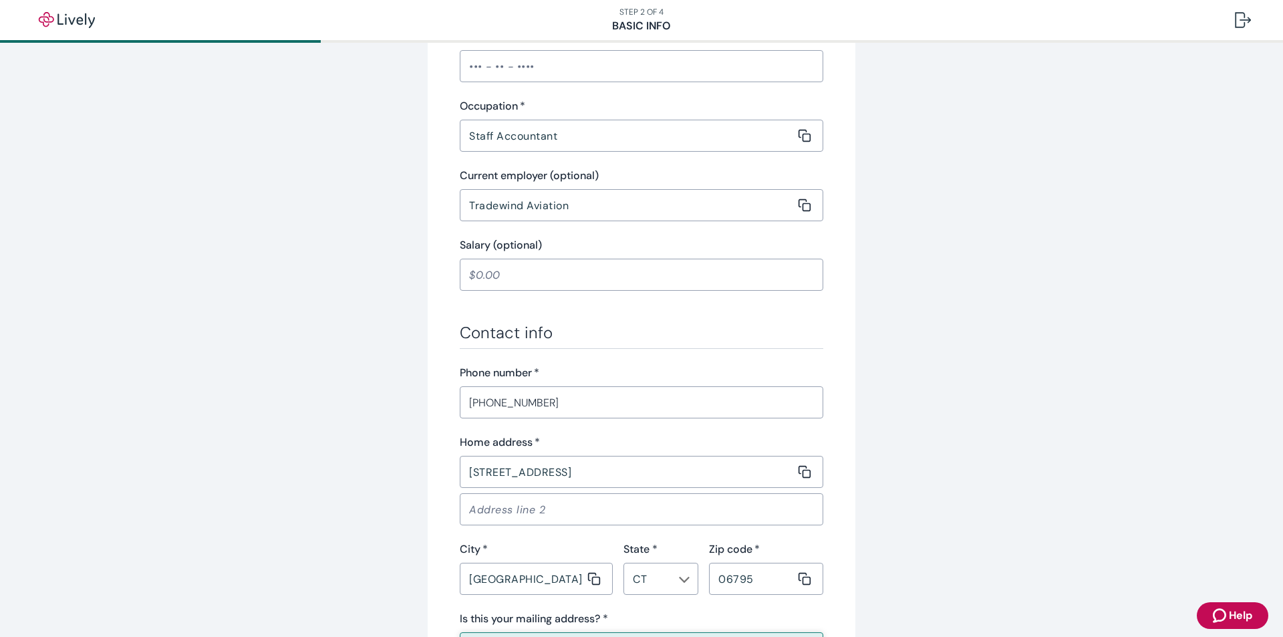
scroll to position [746, 0]
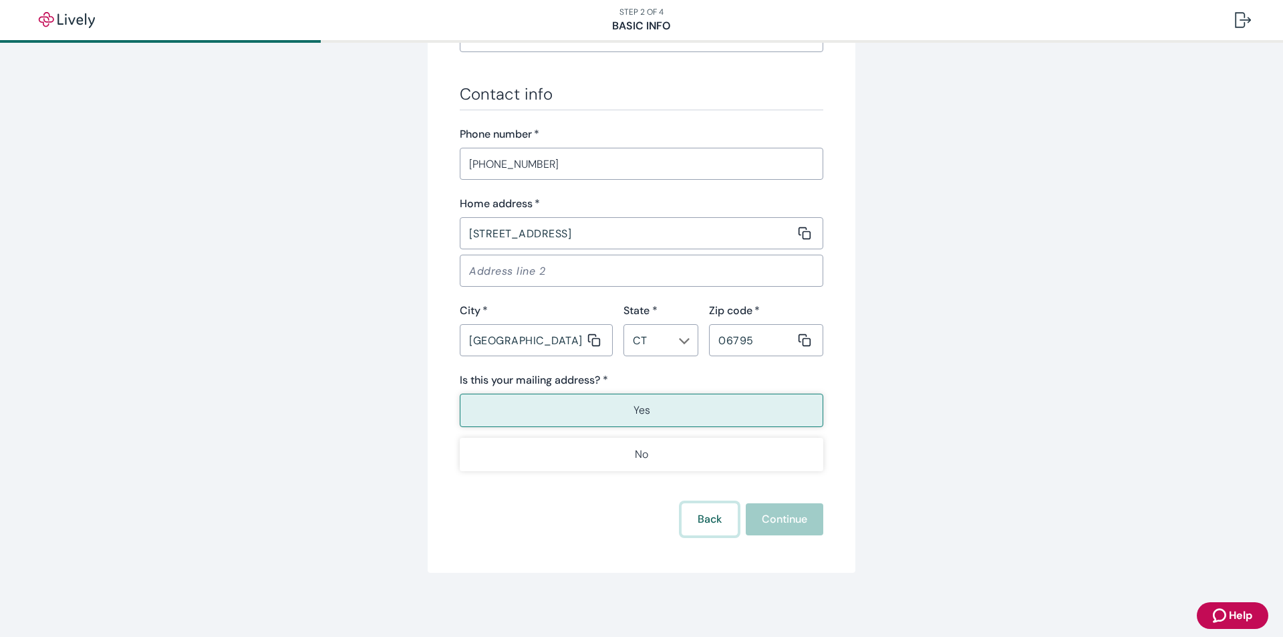
click at [694, 525] on button "Back" at bounding box center [709, 519] width 56 height 32
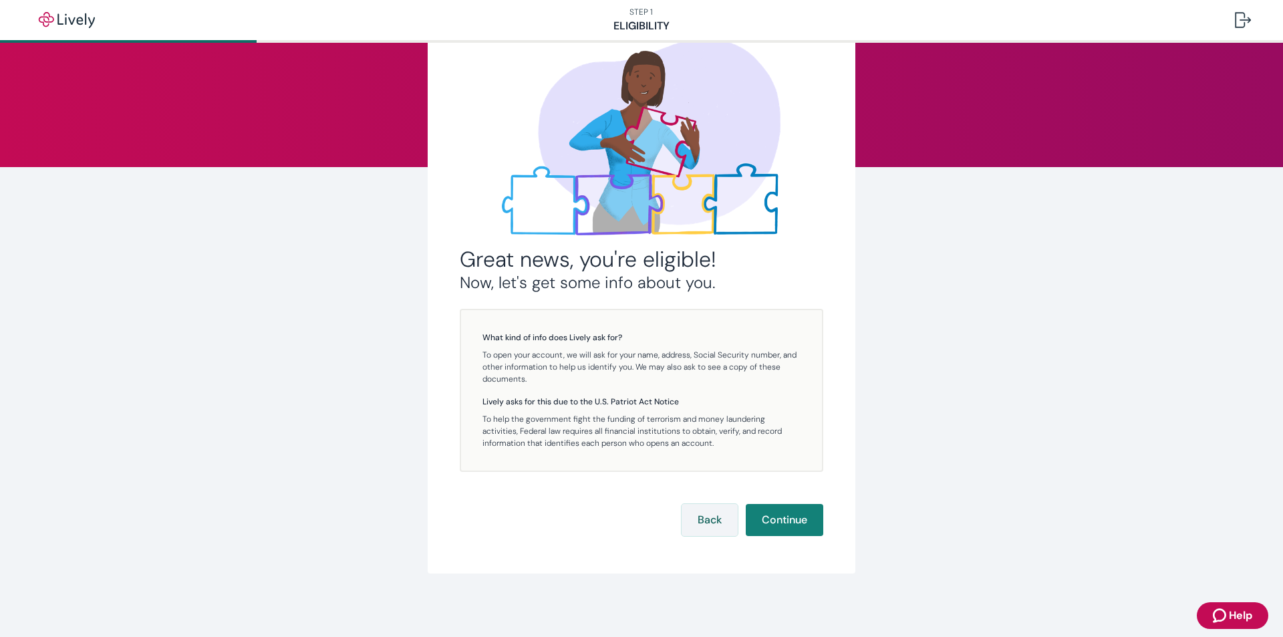
scroll to position [77, 0]
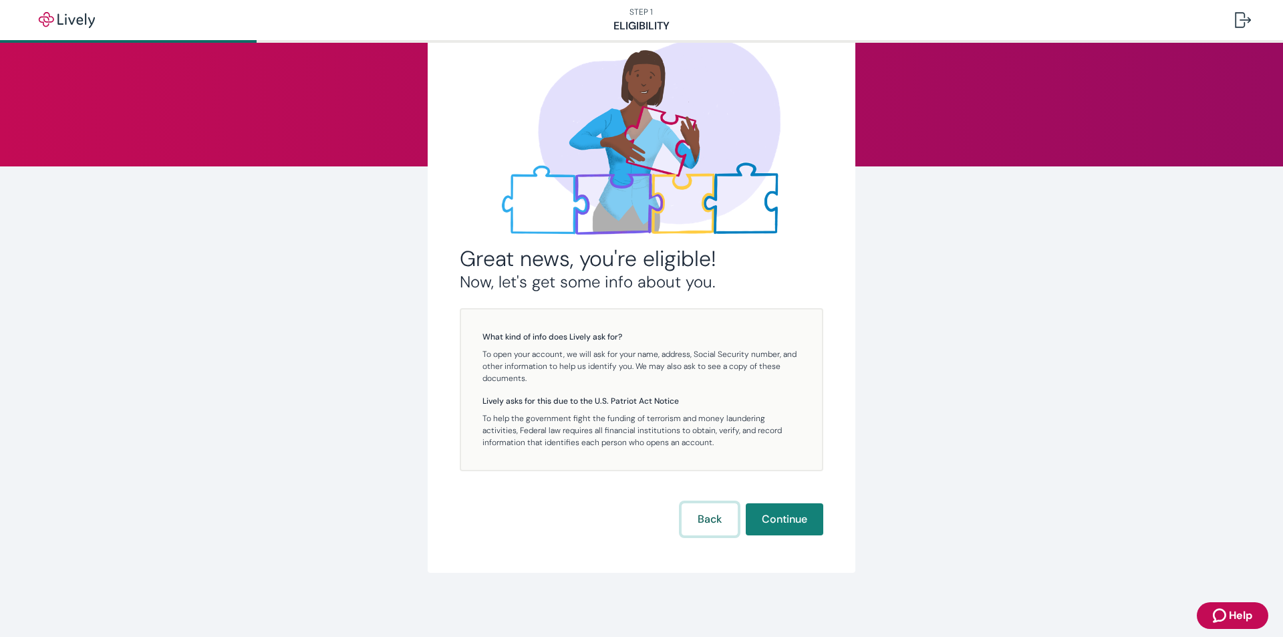
click at [700, 516] on button "Back" at bounding box center [709, 519] width 56 height 32
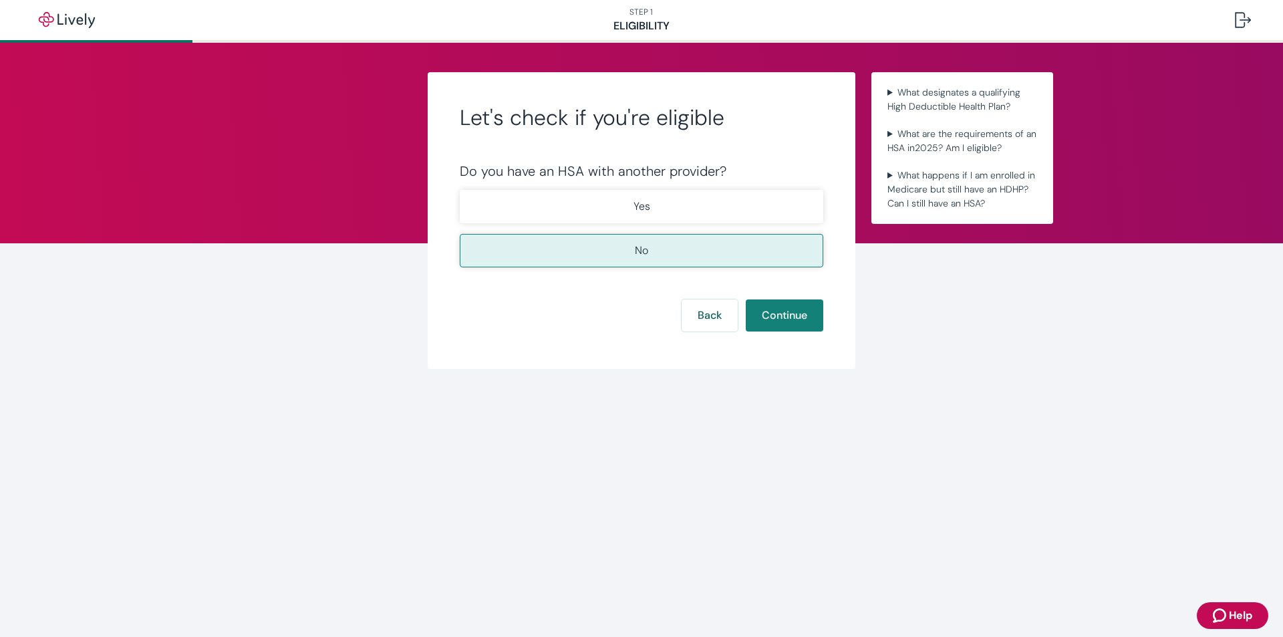
click at [703, 295] on form "Do you have an HSA with another provider? Yes No Back Continue" at bounding box center [641, 247] width 363 height 168
click at [700, 315] on button "Back" at bounding box center [709, 315] width 56 height 32
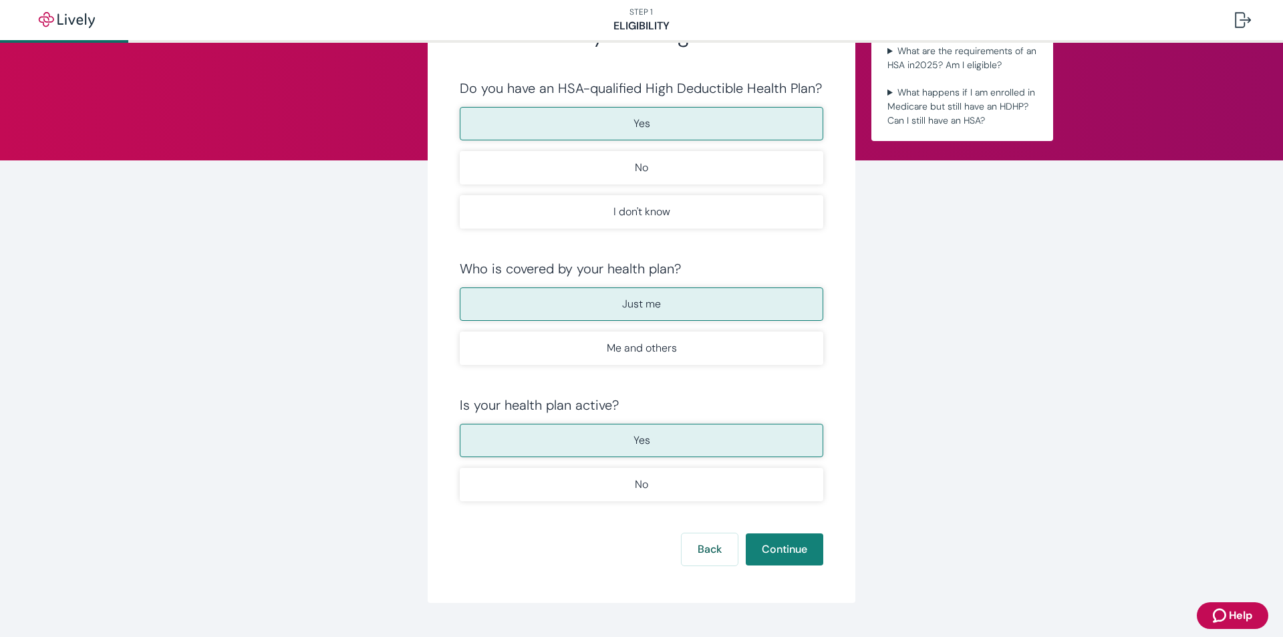
scroll to position [113, 0]
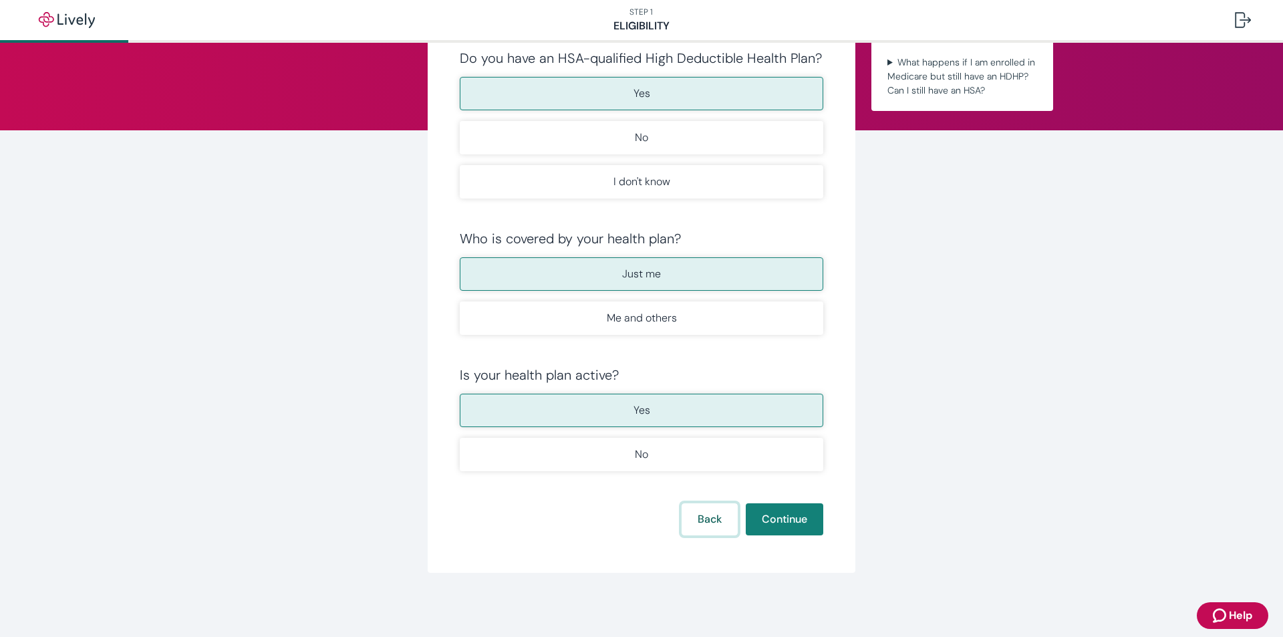
click at [705, 514] on button "Back" at bounding box center [709, 519] width 56 height 32
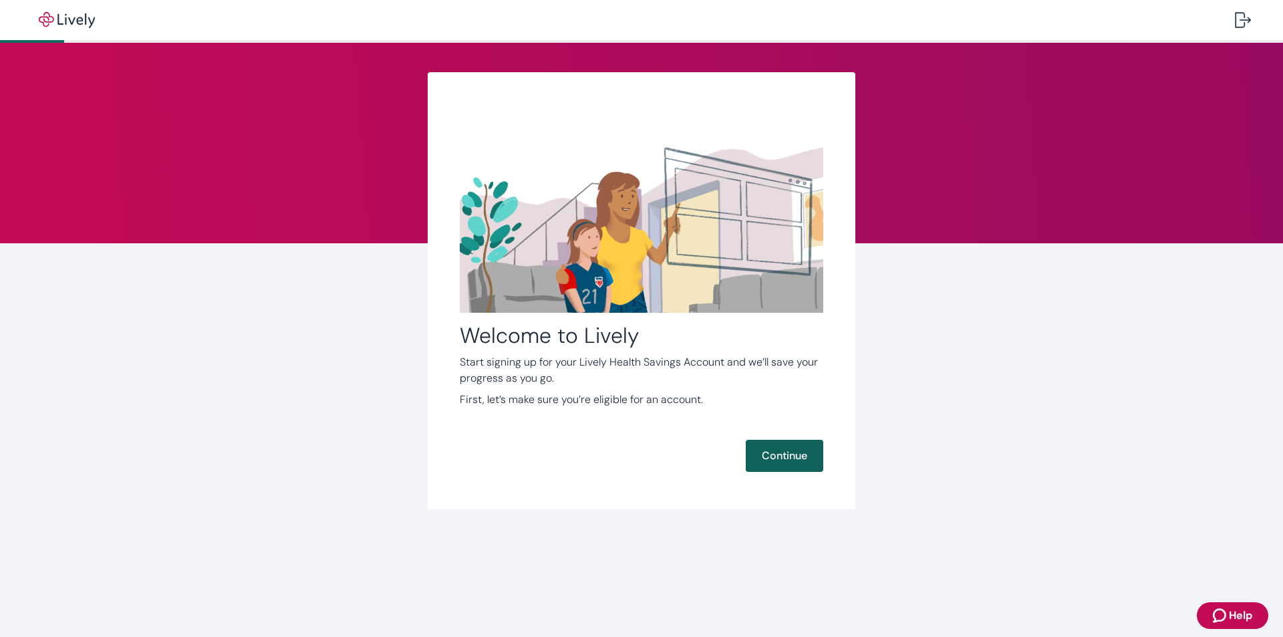
click at [772, 450] on button "Continue" at bounding box center [784, 456] width 77 height 32
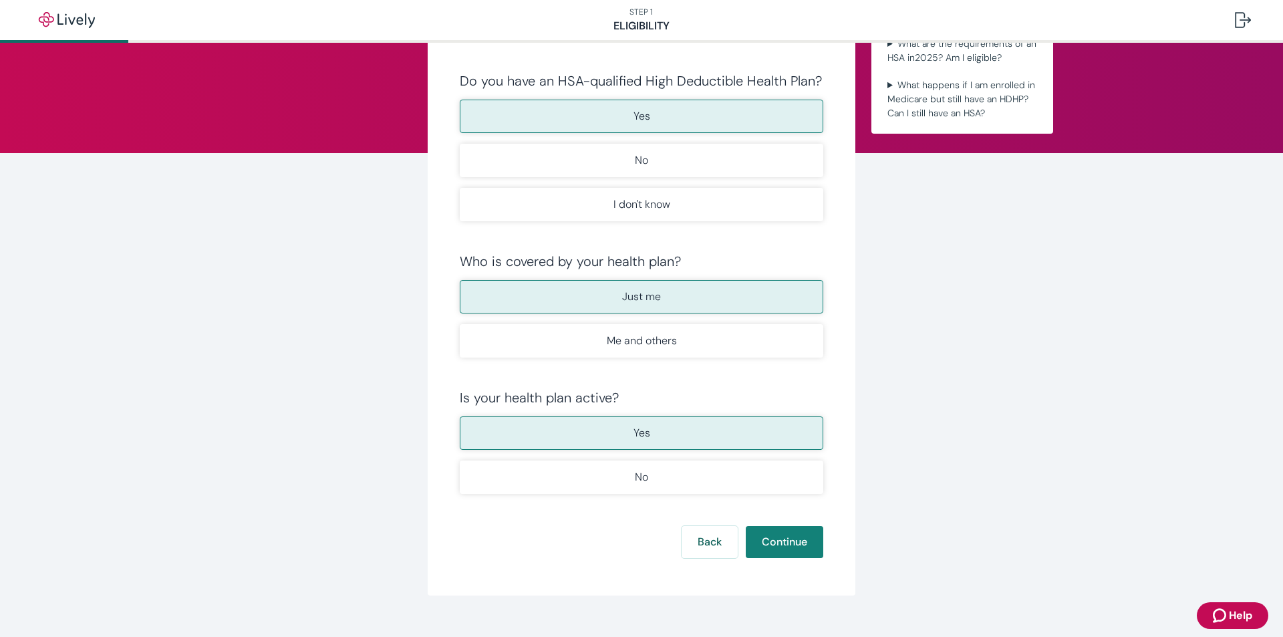
scroll to position [113, 0]
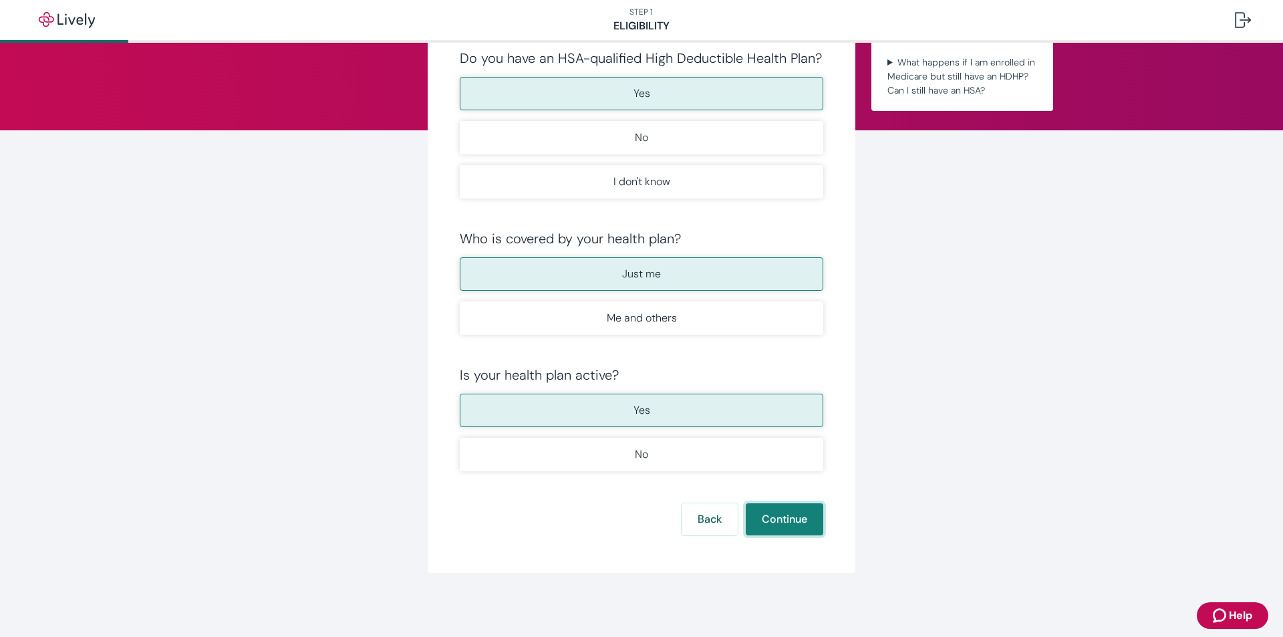
click at [770, 528] on button "Continue" at bounding box center [784, 519] width 77 height 32
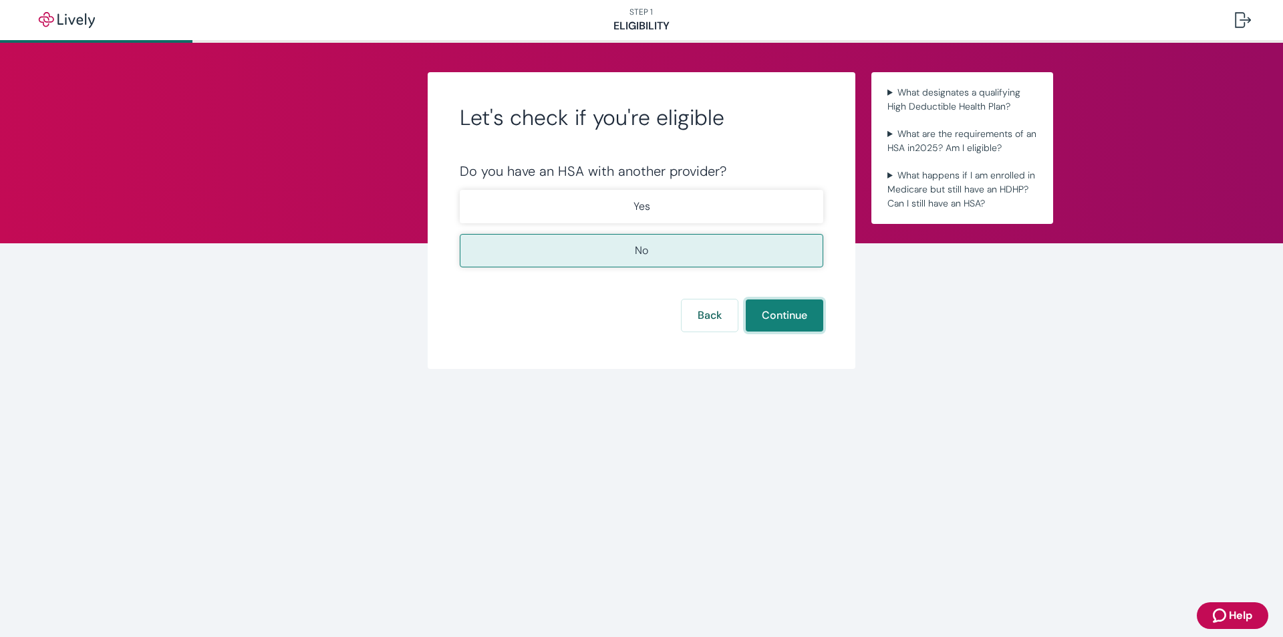
click at [769, 311] on button "Continue" at bounding box center [784, 315] width 77 height 32
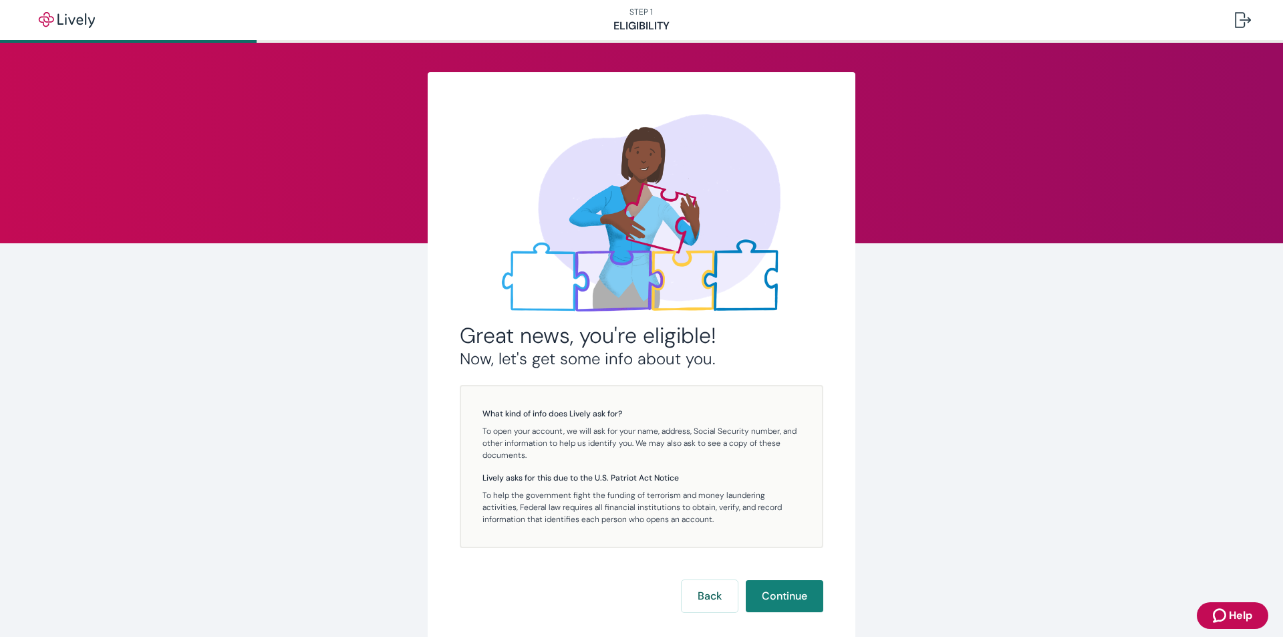
scroll to position [67, 0]
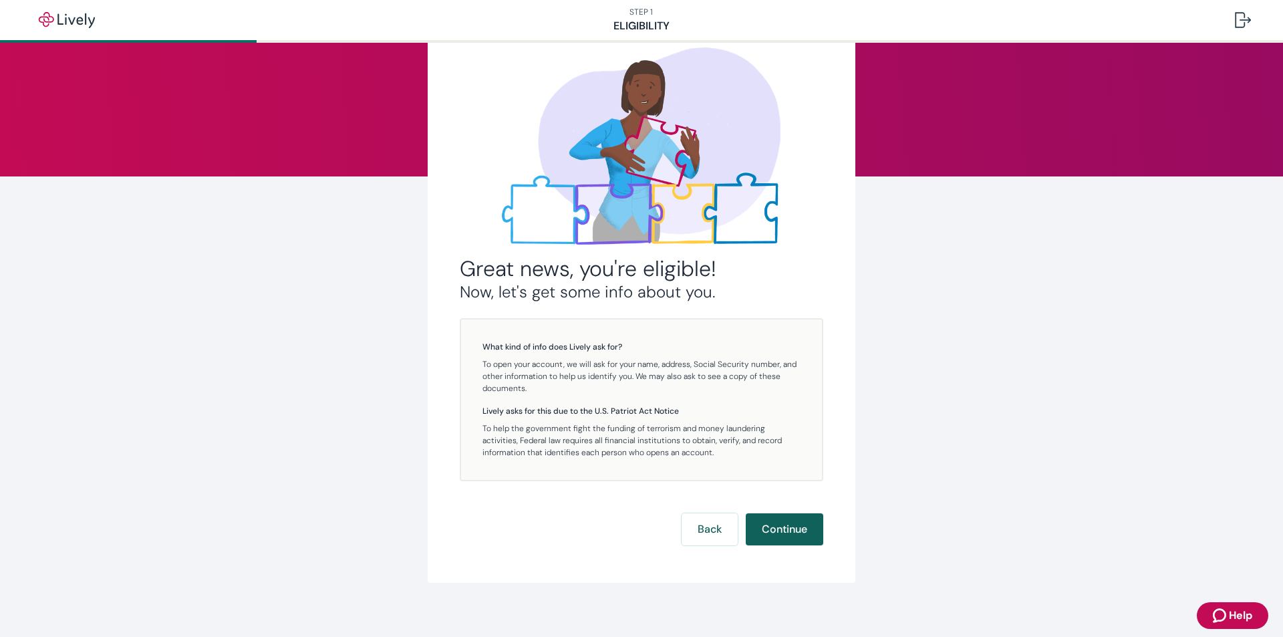
click at [772, 532] on button "Continue" at bounding box center [784, 529] width 77 height 32
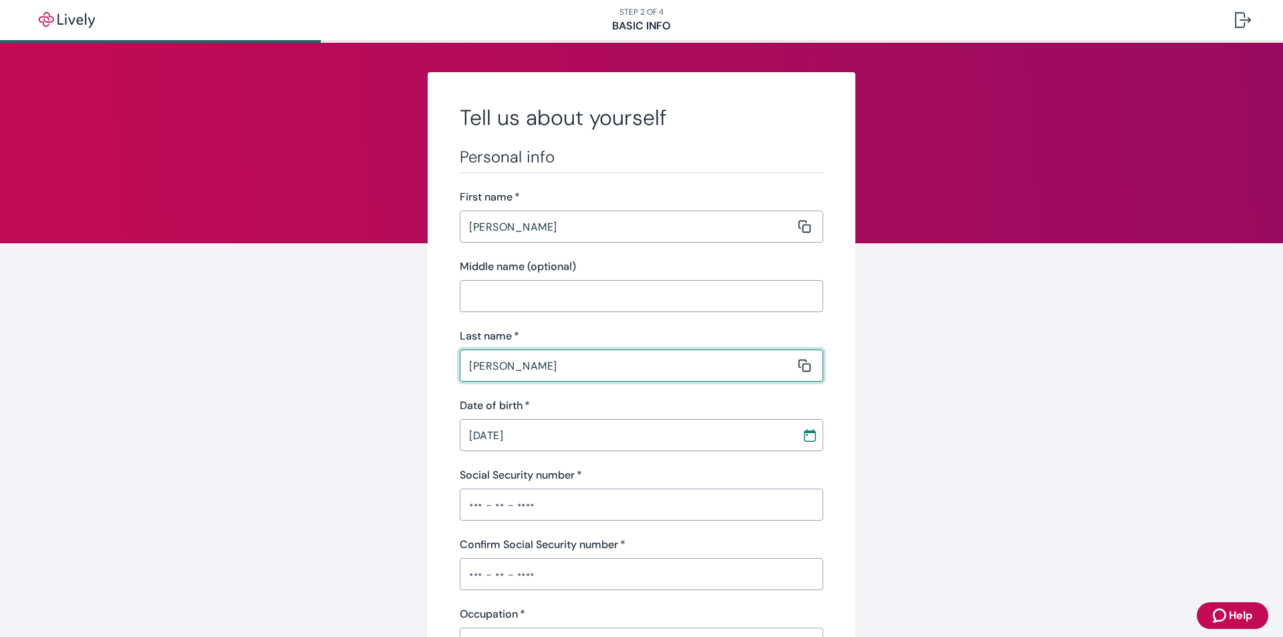
click at [523, 373] on input "Loy" at bounding box center [627, 365] width 335 height 27
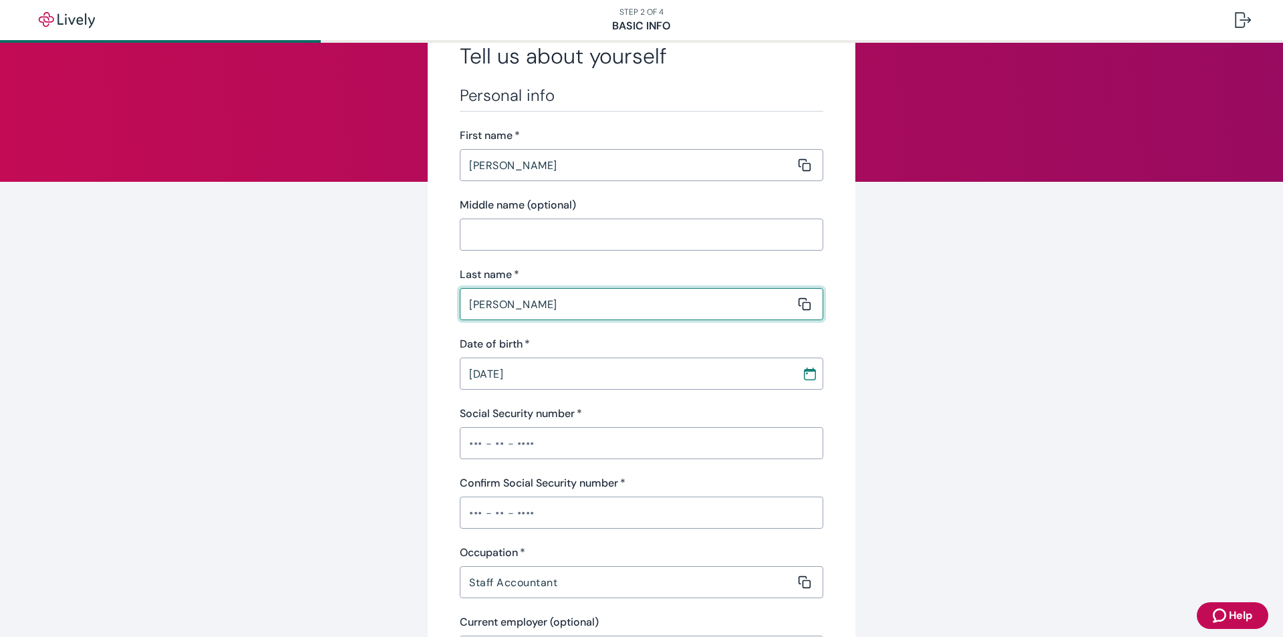
scroll to position [134, 0]
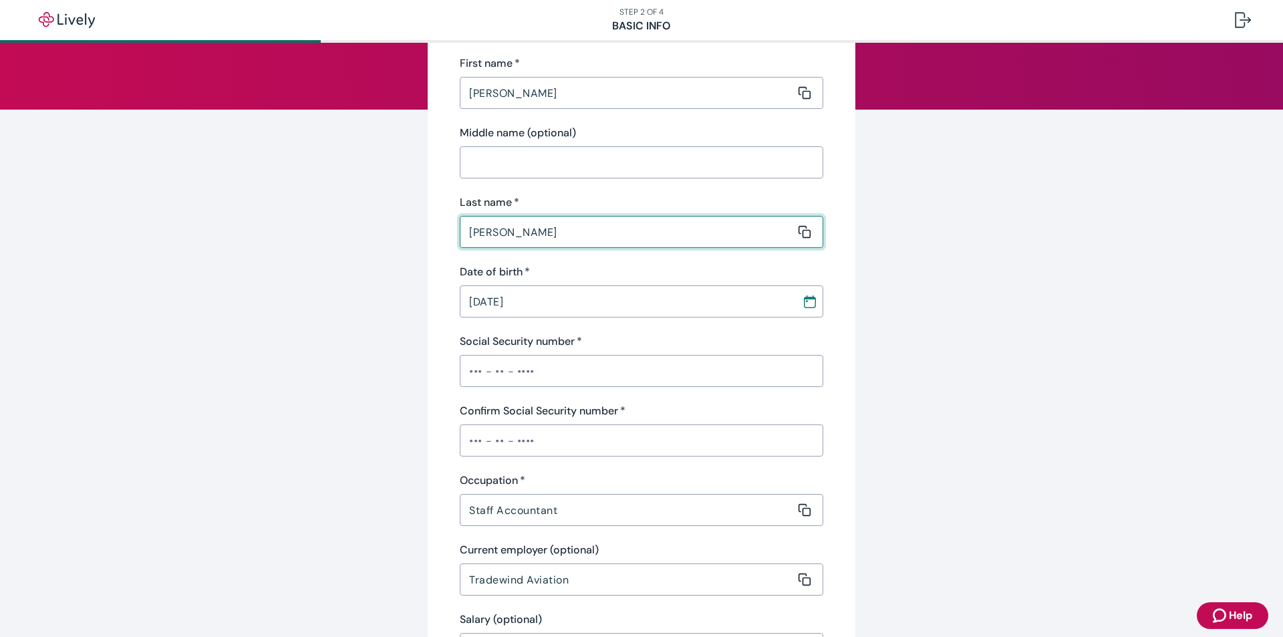
type input "DiMichele"
click at [582, 384] on div "​" at bounding box center [641, 371] width 363 height 32
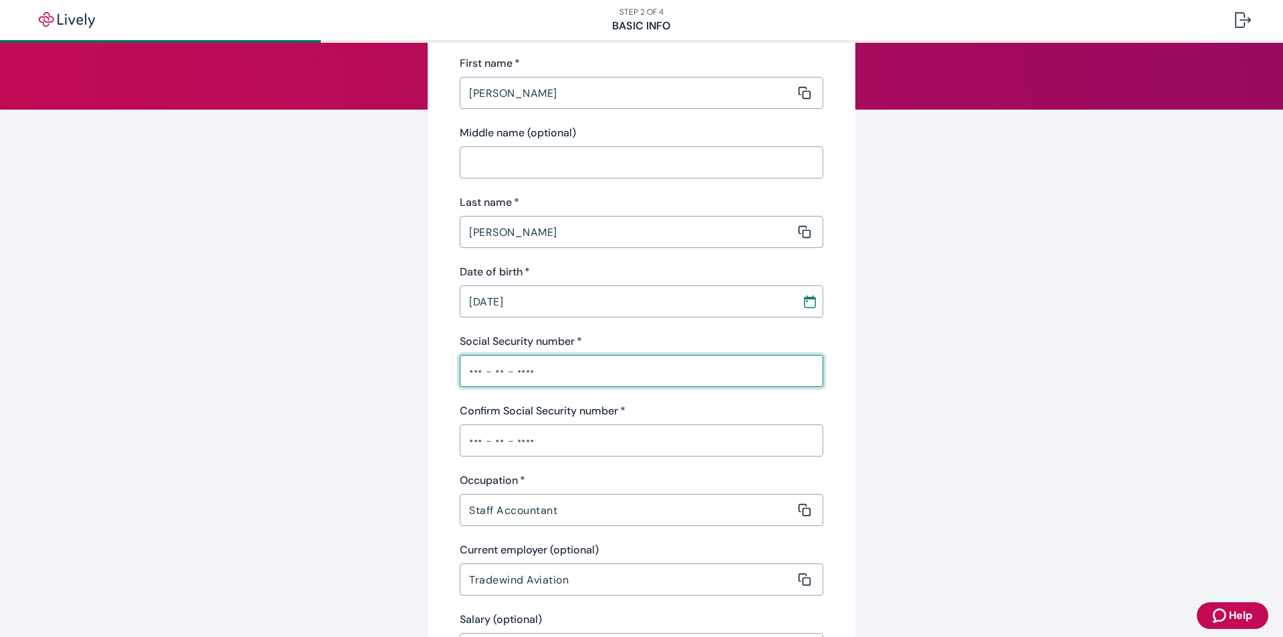
click at [566, 374] on input "Social Security number   *" at bounding box center [641, 370] width 363 height 27
click at [518, 378] on input "Social Security number   *" at bounding box center [641, 370] width 363 height 27
click at [515, 446] on input "Confirm Social Security number   *" at bounding box center [641, 440] width 363 height 27
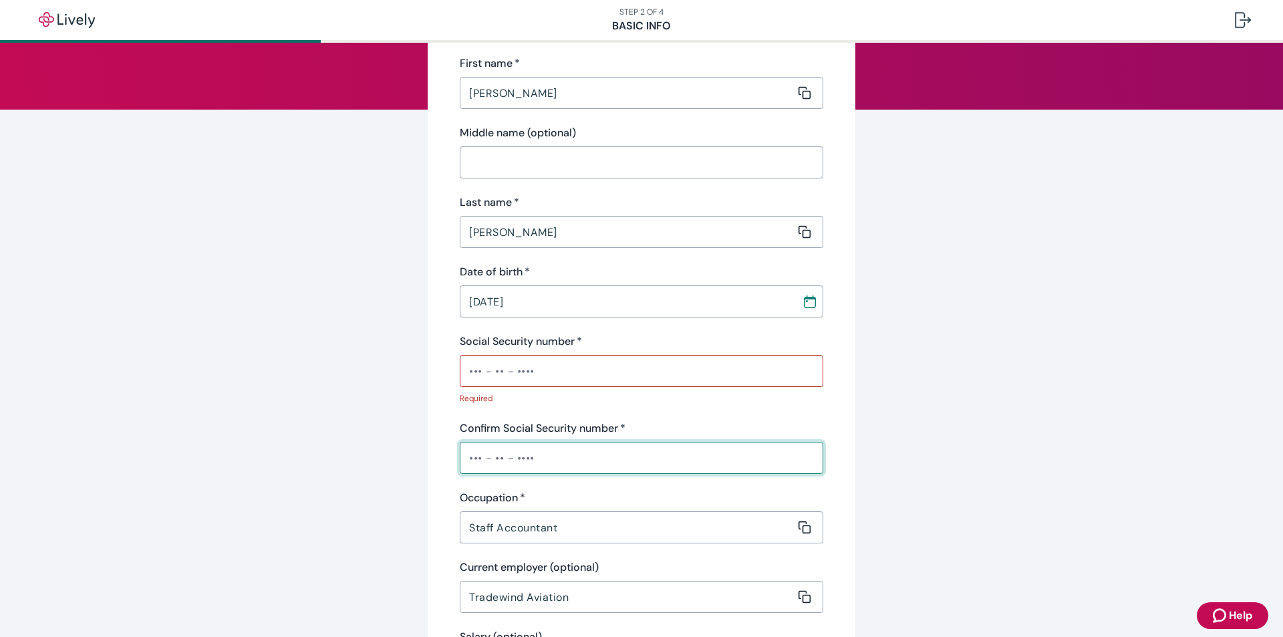
click at [516, 446] on input "Confirm Social Security number   *" at bounding box center [641, 457] width 363 height 27
click at [490, 371] on input "Social Security number   *" at bounding box center [641, 370] width 363 height 27
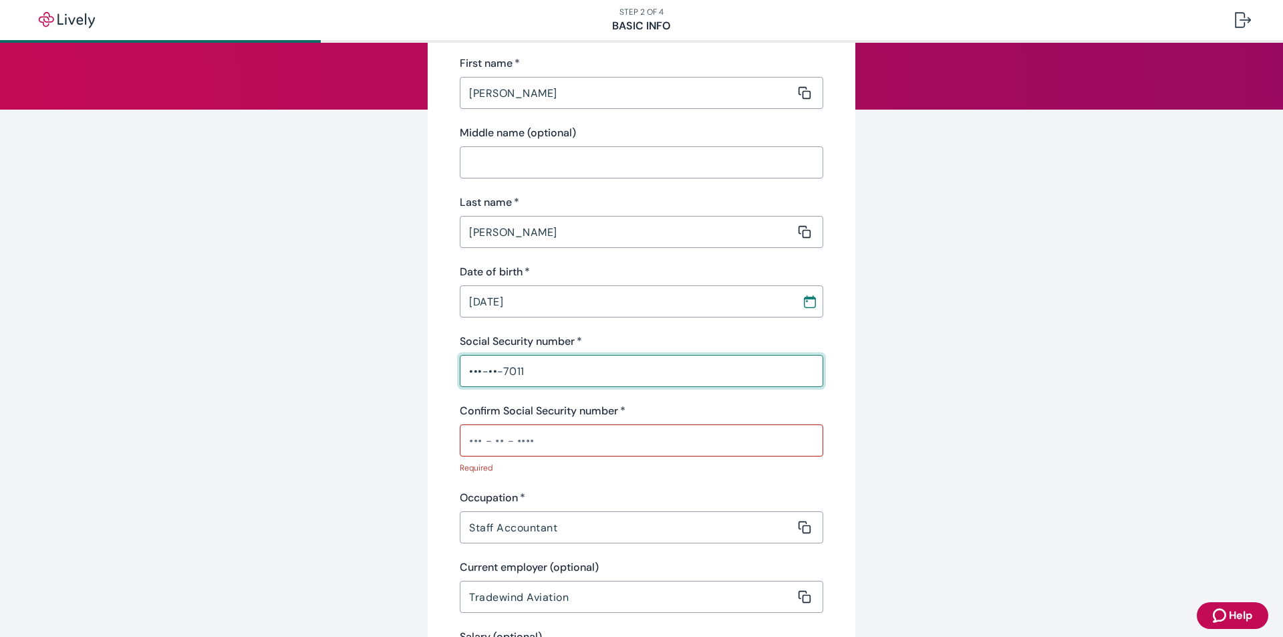
type input "•••-••-7011"
click at [472, 433] on input "Confirm Social Security number   *" at bounding box center [641, 440] width 363 height 27
click at [474, 433] on input "•••-••-7033" at bounding box center [641, 440] width 363 height 27
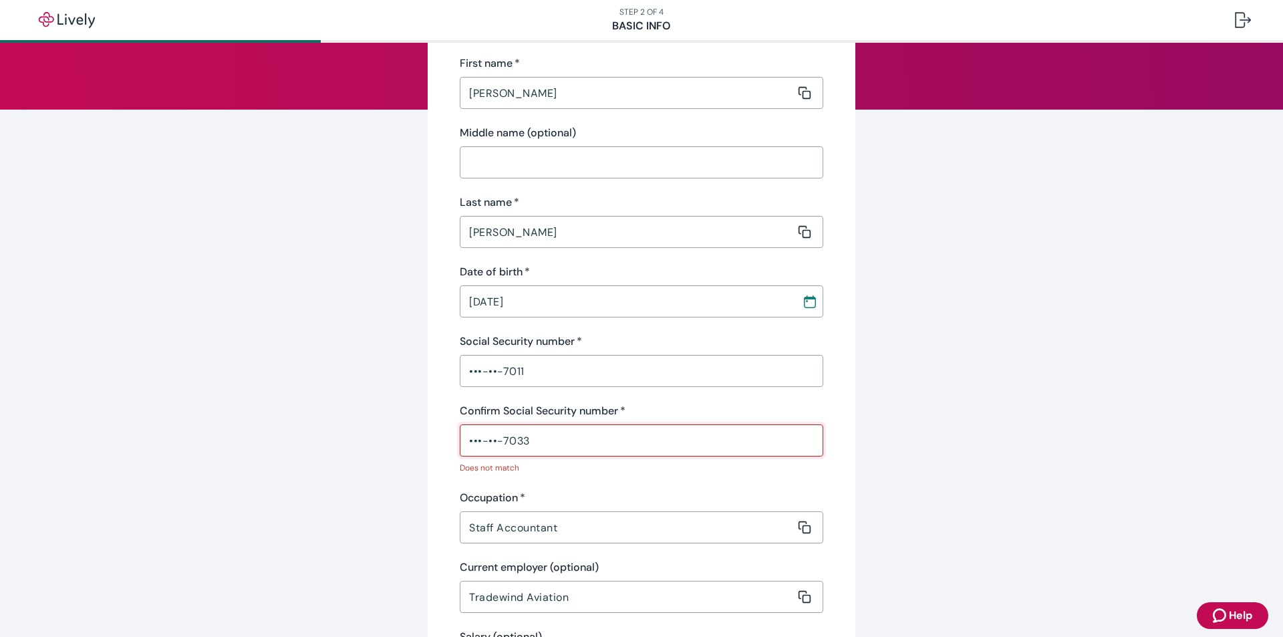
click at [474, 433] on input "•••-••-7033" at bounding box center [641, 440] width 363 height 27
type input "•"
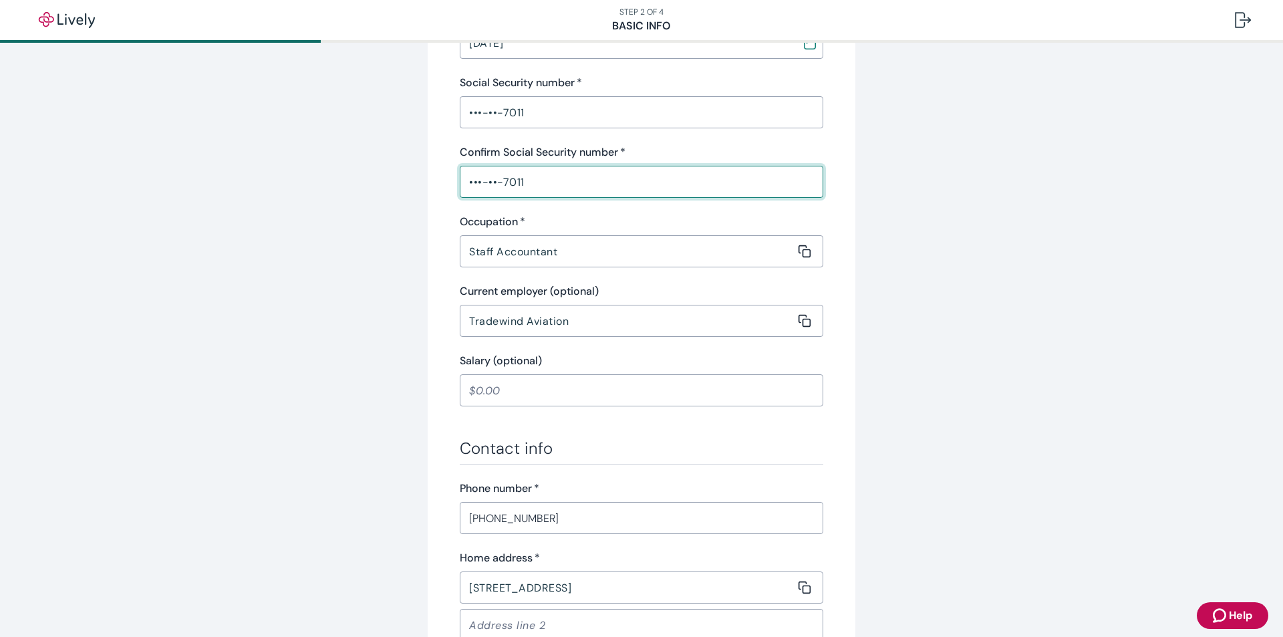
scroll to position [401, 0]
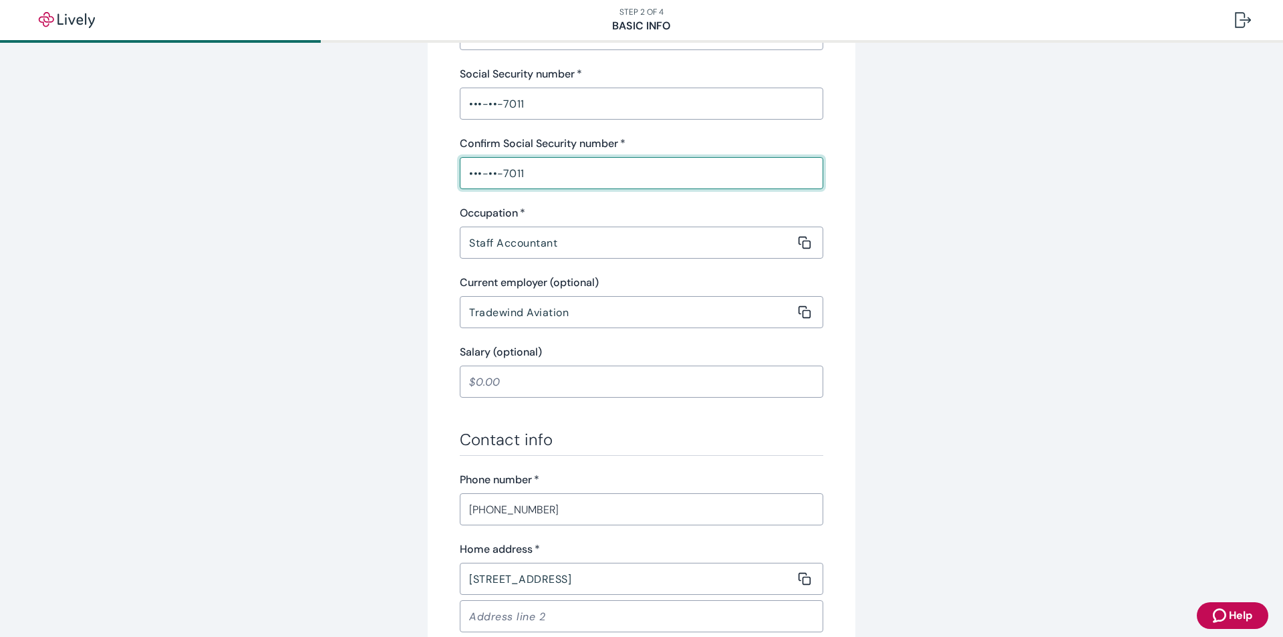
type input "•••-••-7011"
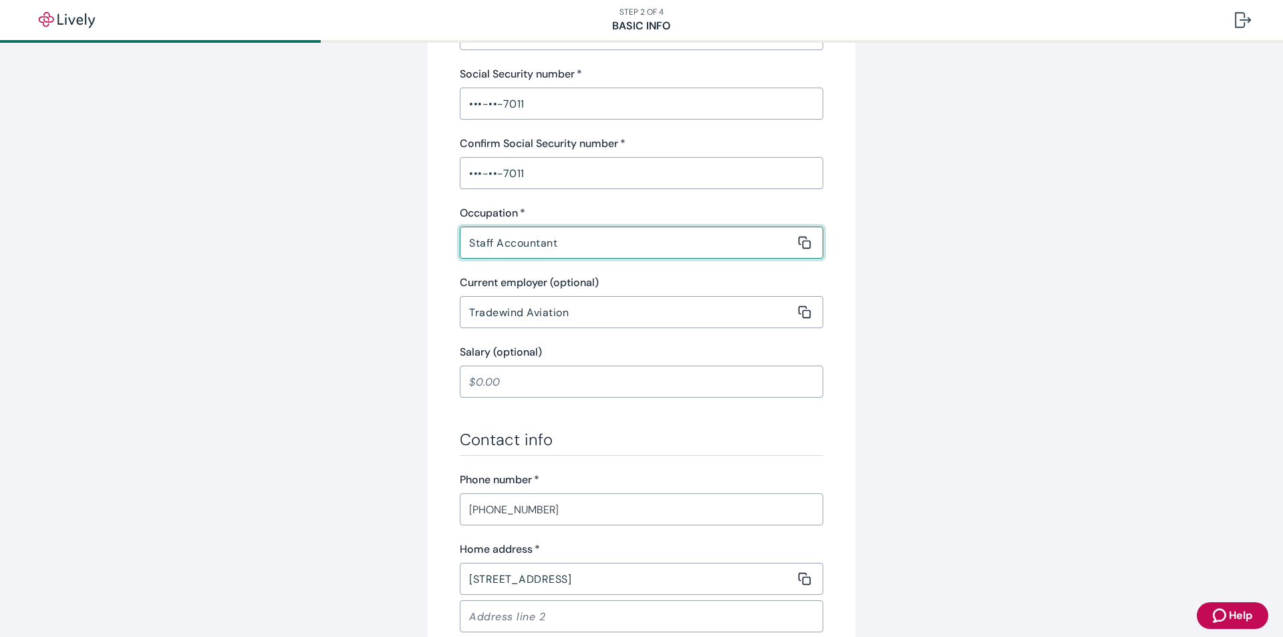
drag, startPoint x: 579, startPoint y: 236, endPoint x: 438, endPoint y: 246, distance: 141.3
click at [438, 246] on div "Tell us about yourself Personal info First name   * Vanessa ​ Middle name (opti…" at bounding box center [642, 294] width 428 height 1247
click at [655, 249] on input "Account Receivable Specialitst" at bounding box center [627, 242] width 335 height 27
type input "Account Receivable Specialist"
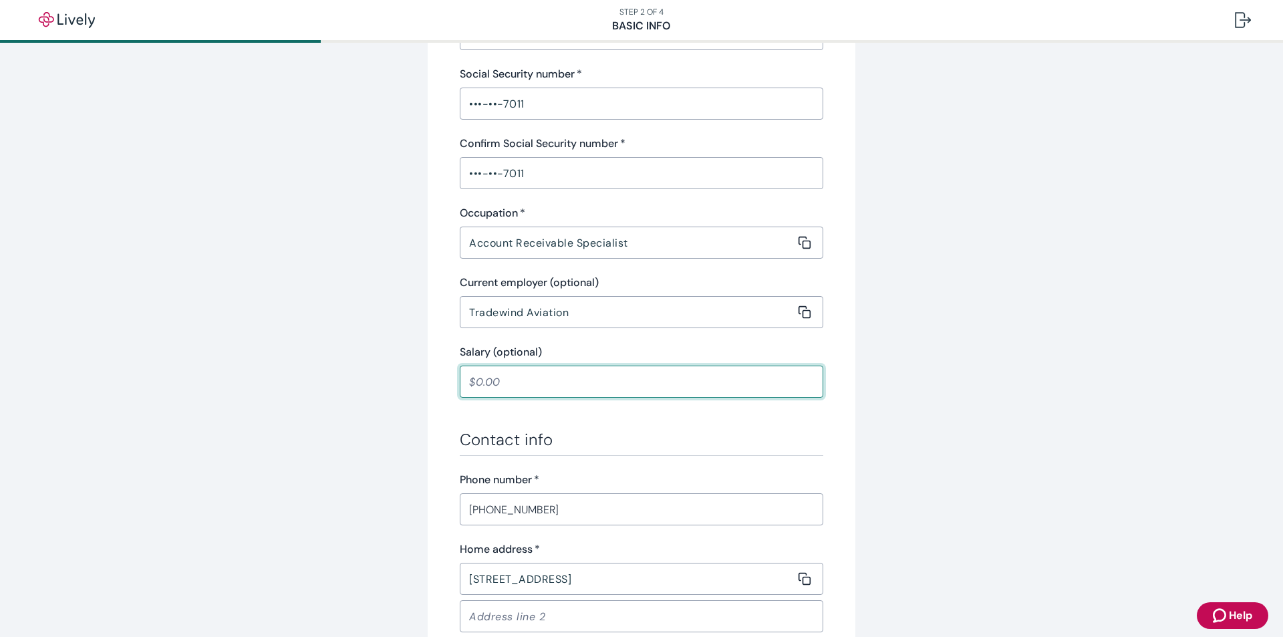
click at [589, 379] on input "Salary (optional)" at bounding box center [641, 381] width 363 height 27
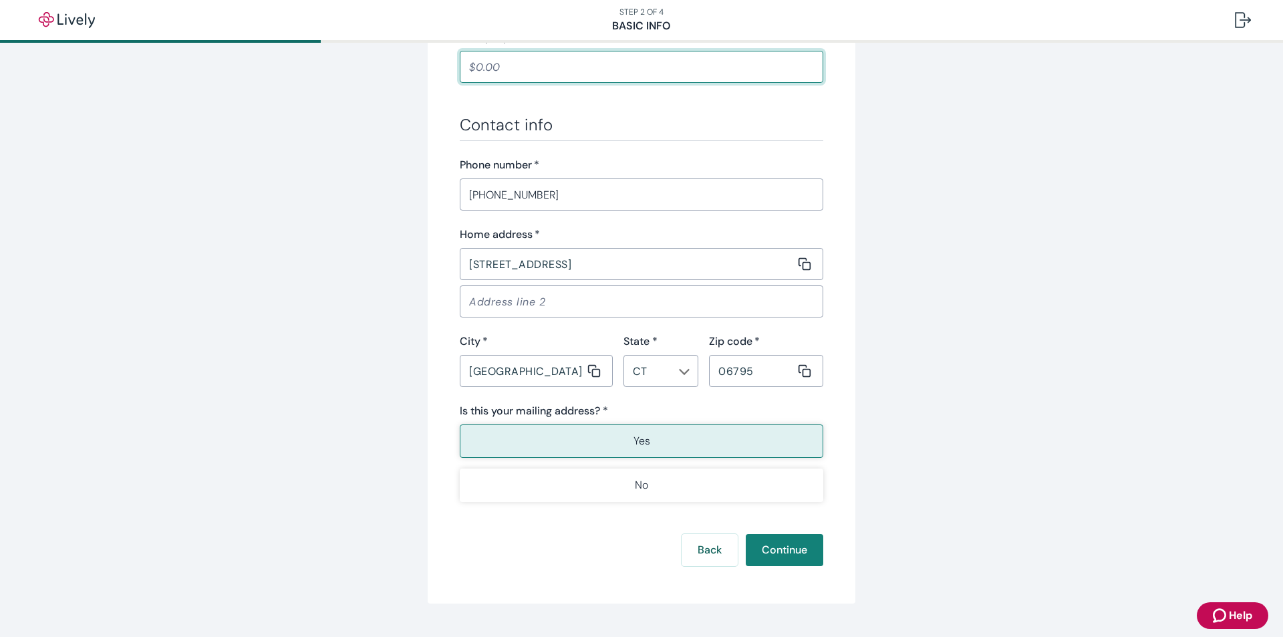
scroll to position [735, 0]
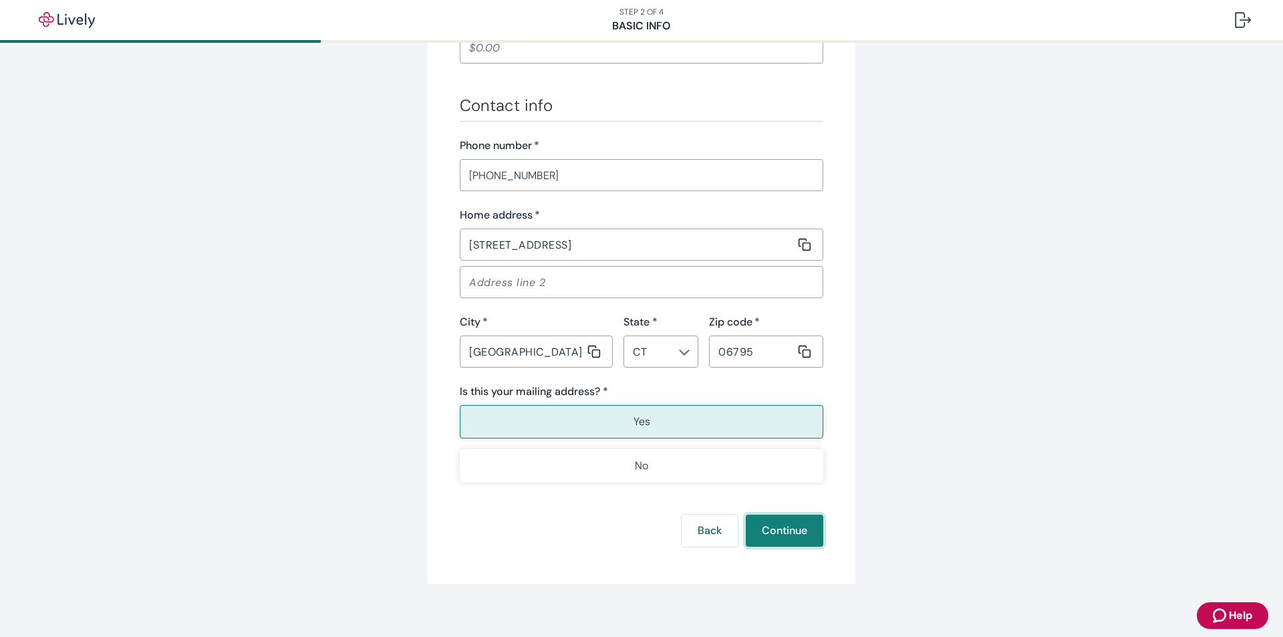
click at [785, 538] on button "Continue" at bounding box center [784, 530] width 77 height 32
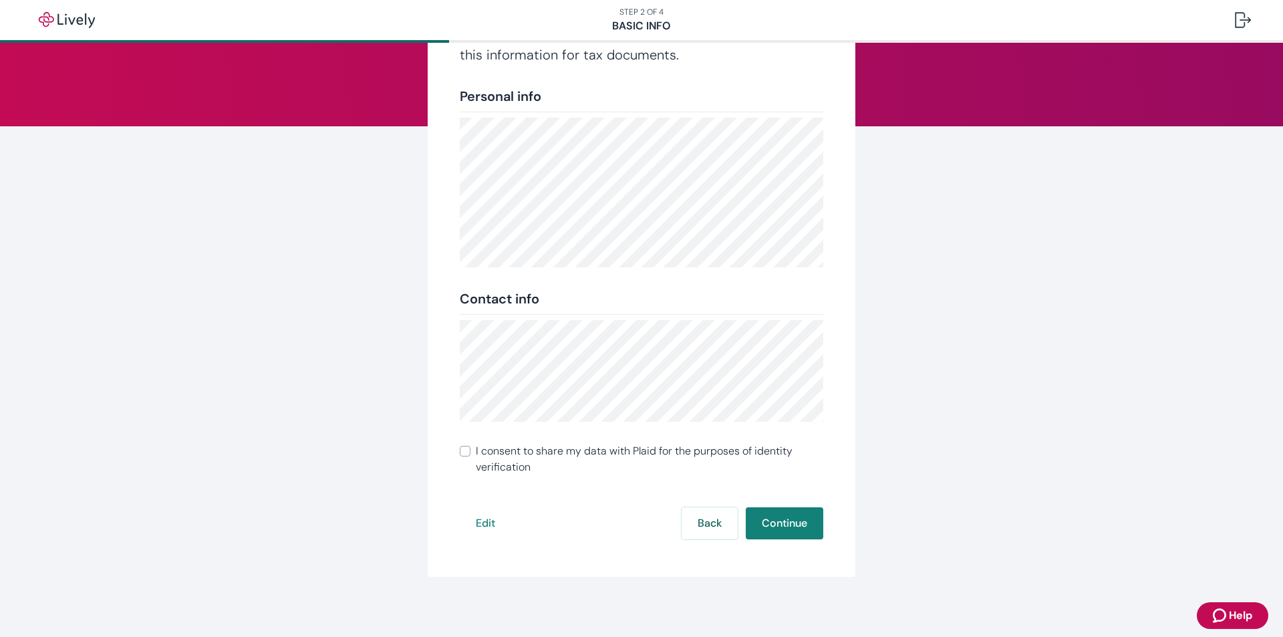
scroll to position [121, 0]
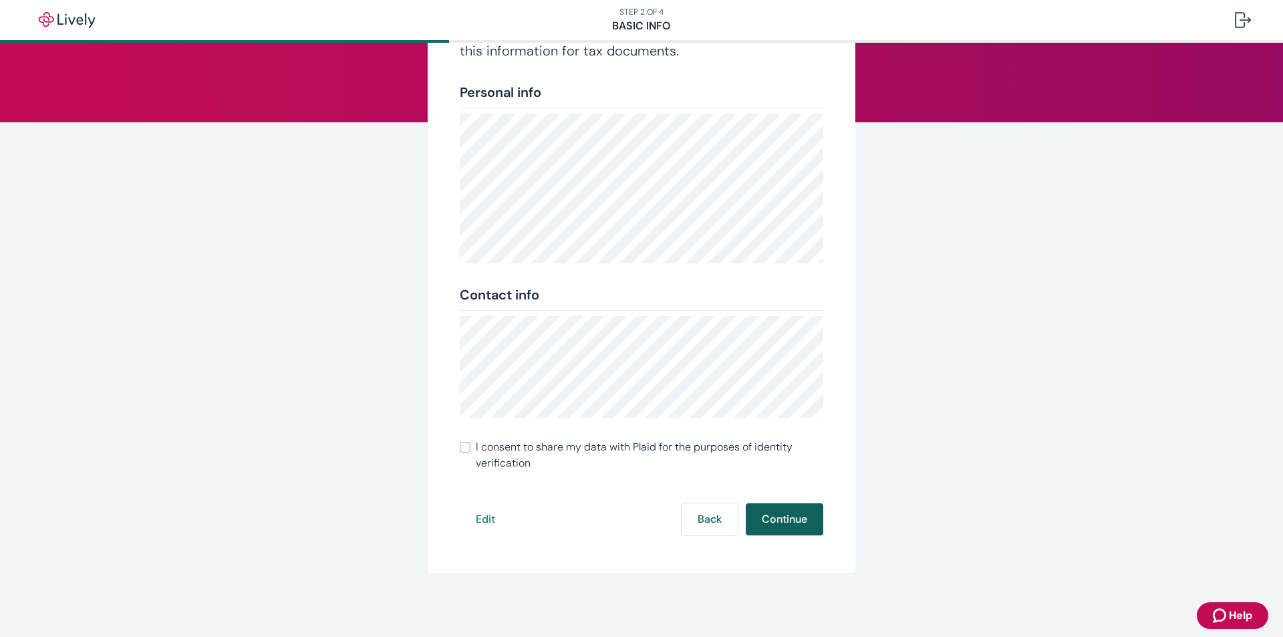
click at [778, 514] on button "Continue" at bounding box center [784, 519] width 77 height 32
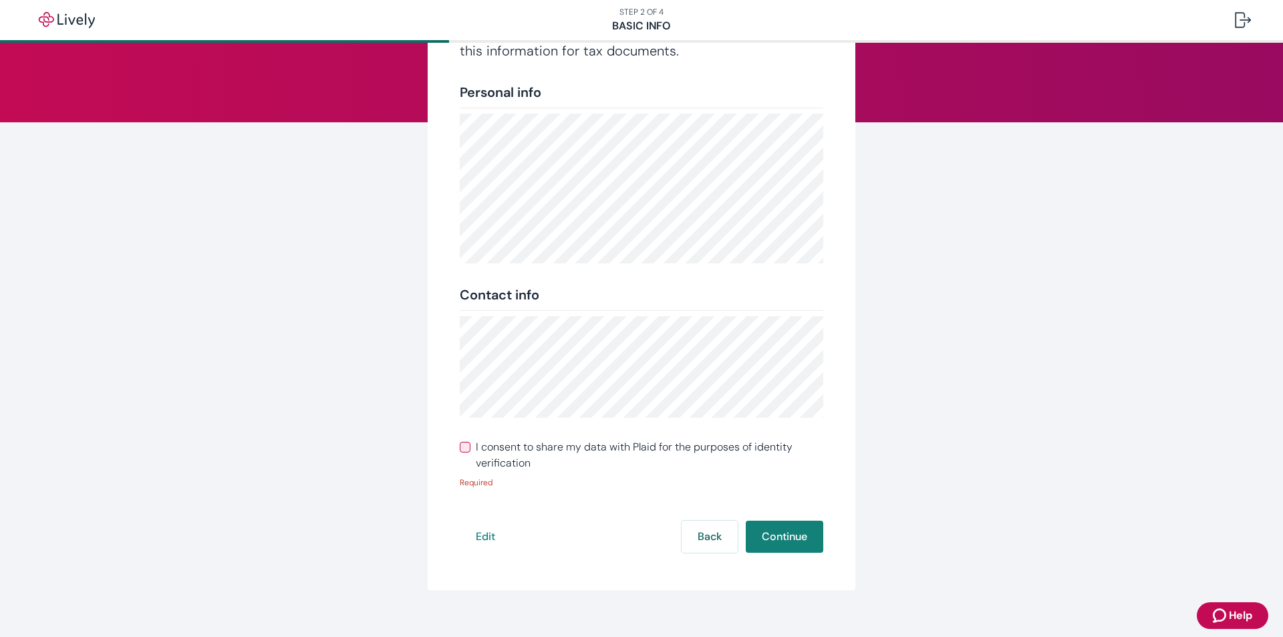
click at [470, 445] on label "I consent to share my data with Plaid for the purposes of identity verification" at bounding box center [641, 455] width 363 height 32
click at [470, 445] on input "I consent to share my data with Plaid for the purposes of identity verification" at bounding box center [465, 447] width 11 height 11
checkbox input "true"
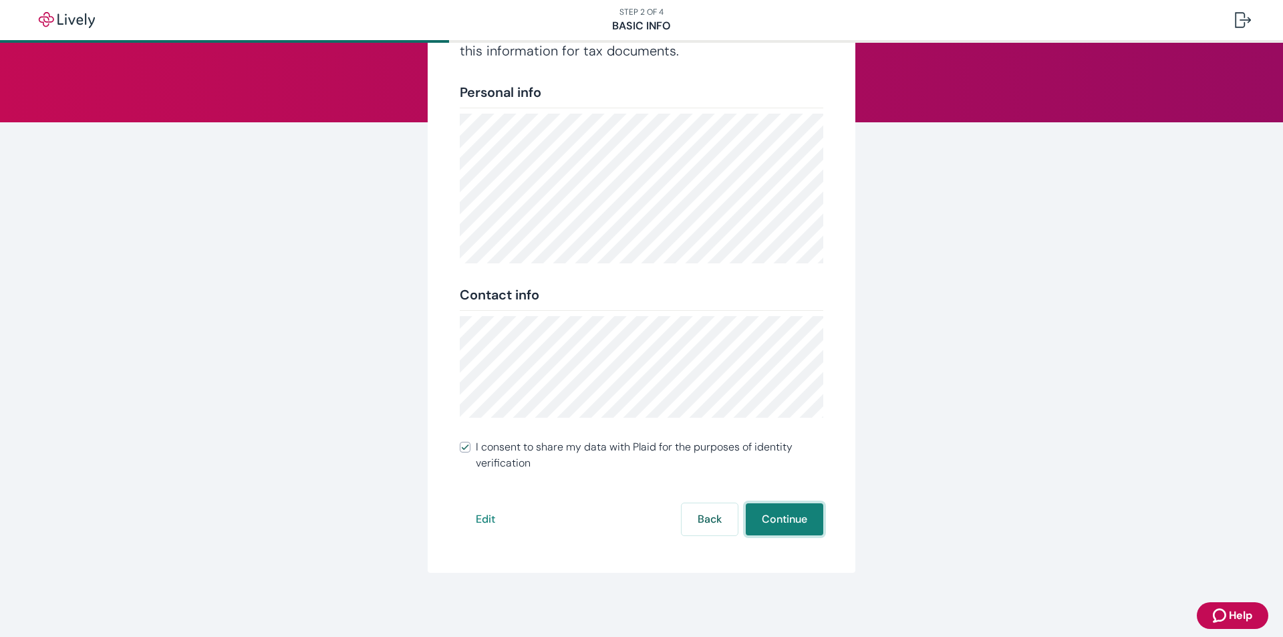
click at [776, 519] on button "Continue" at bounding box center [784, 519] width 77 height 32
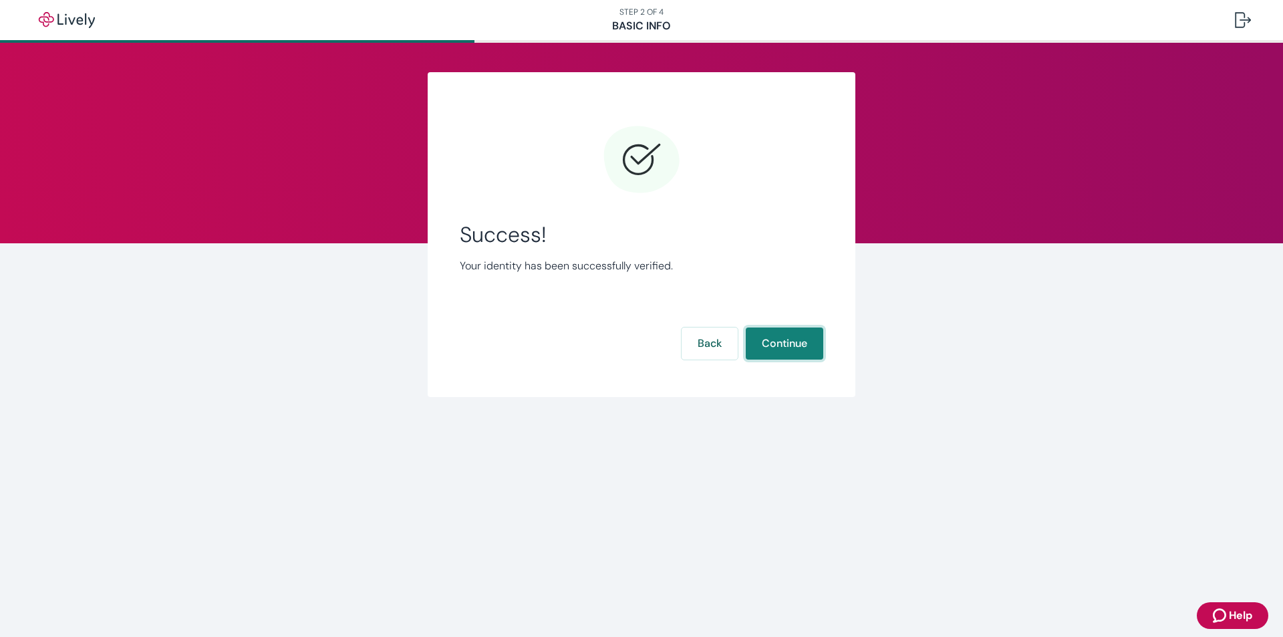
click at [779, 345] on button "Continue" at bounding box center [784, 343] width 77 height 32
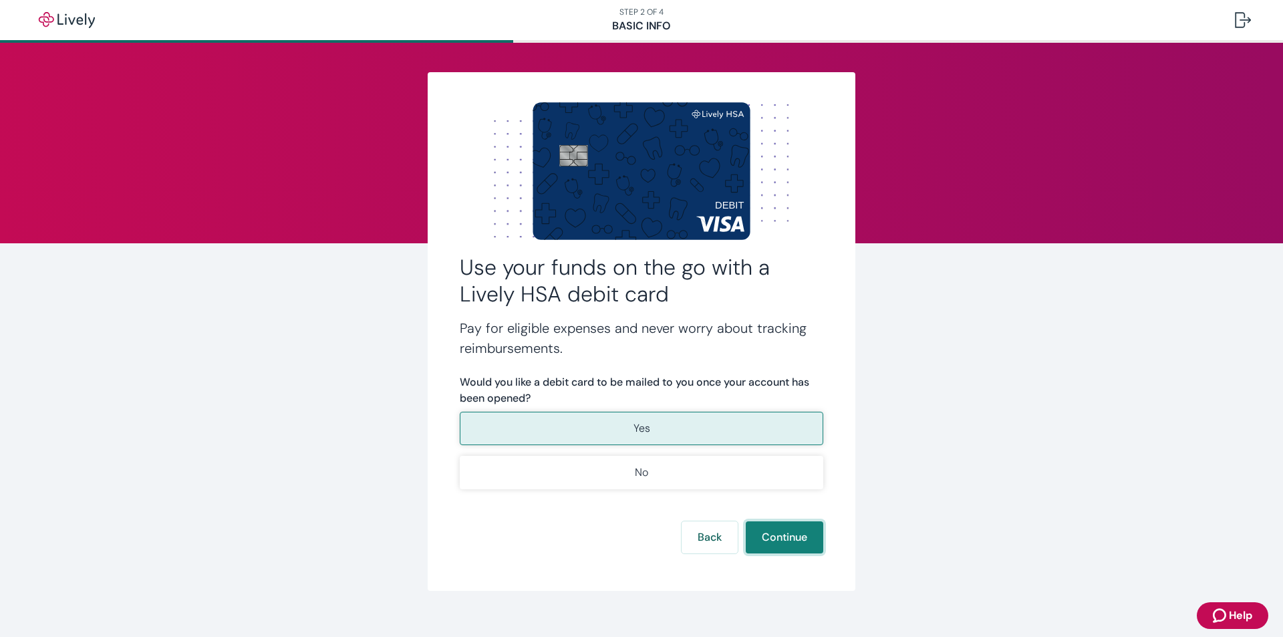
click at [784, 530] on button "Continue" at bounding box center [784, 537] width 77 height 32
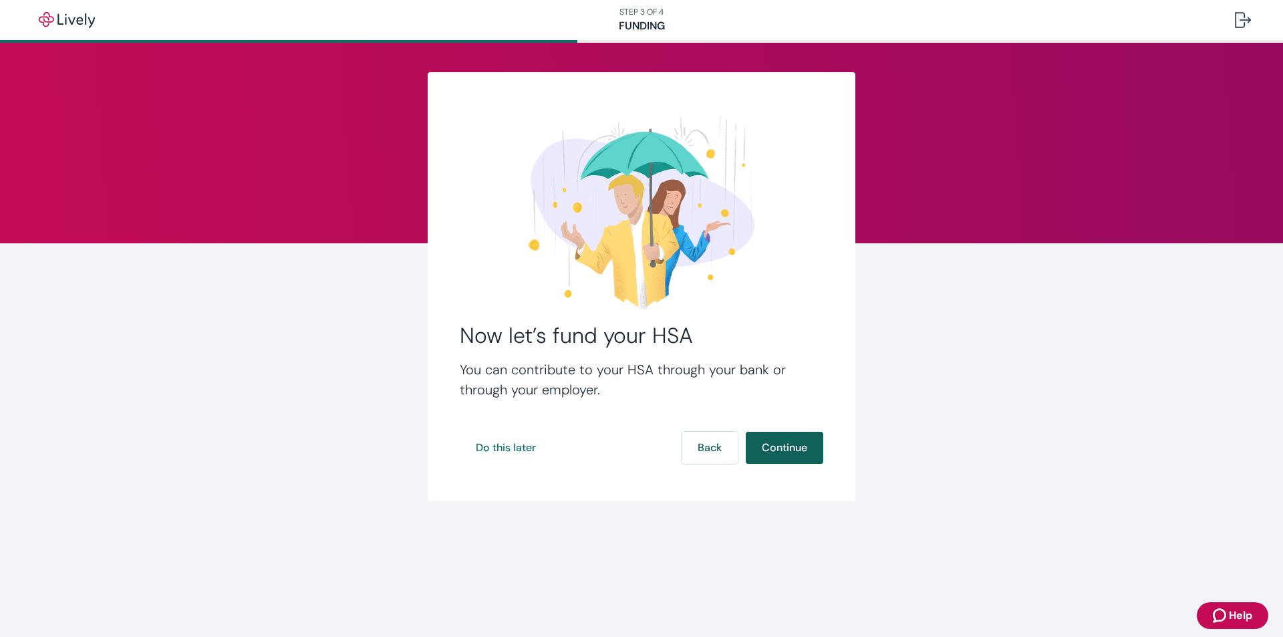
click at [772, 434] on button "Continue" at bounding box center [784, 448] width 77 height 32
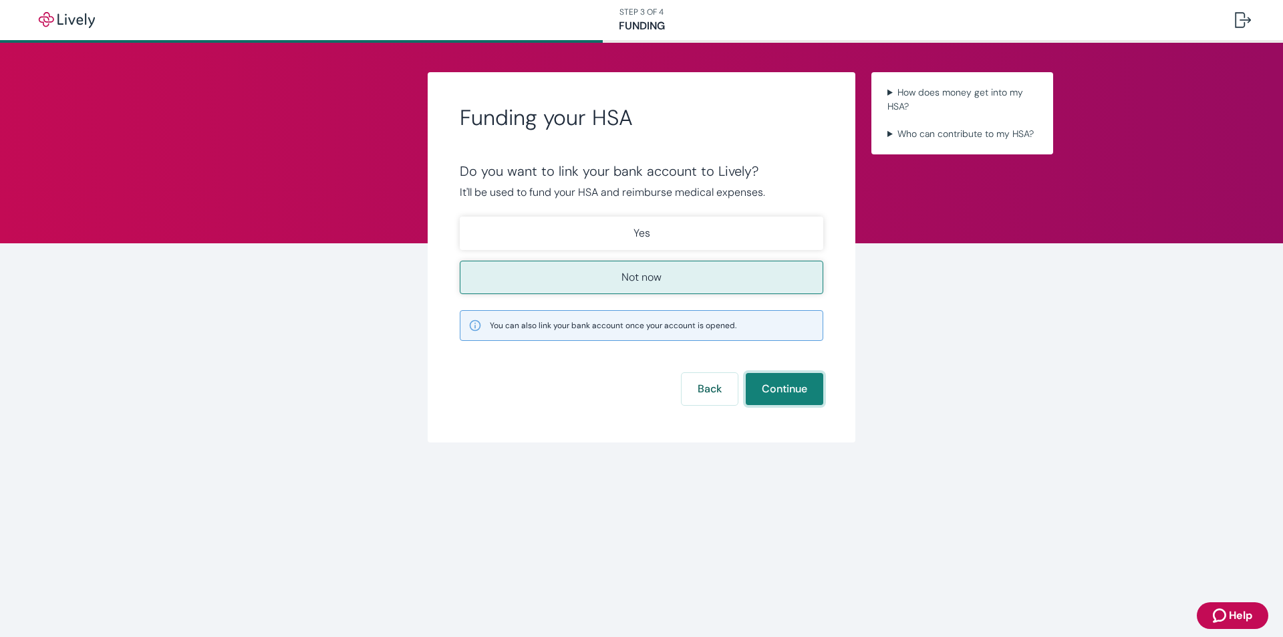
click at [807, 393] on button "Continue" at bounding box center [784, 389] width 77 height 32
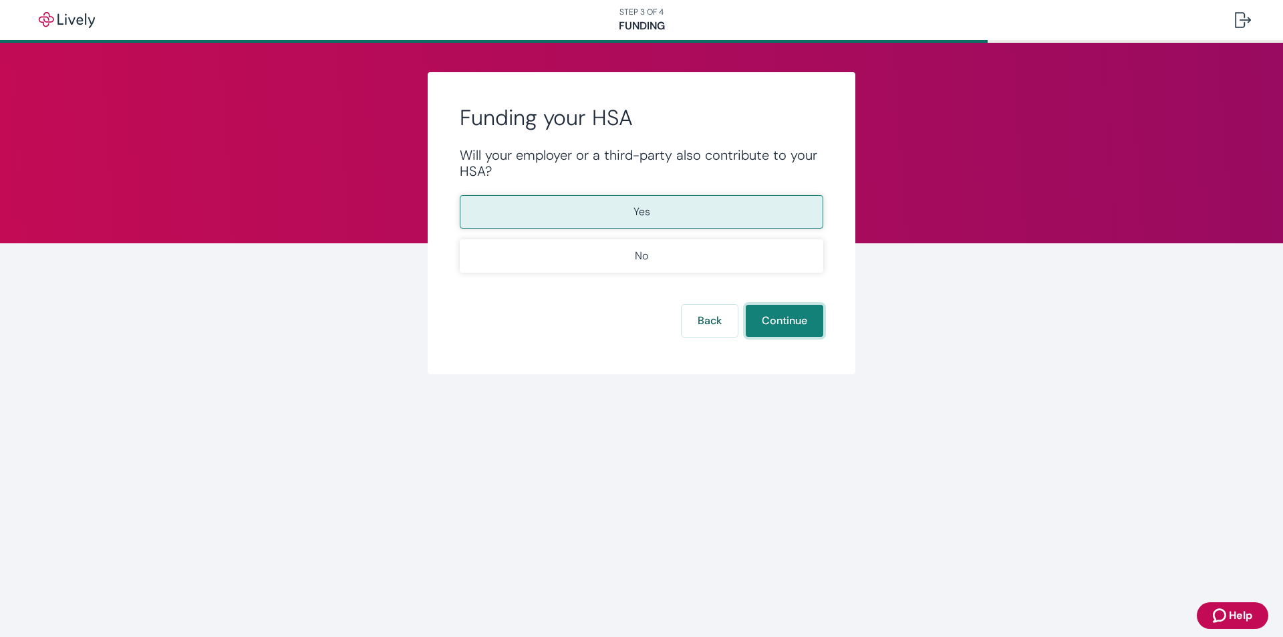
click at [805, 324] on button "Continue" at bounding box center [784, 321] width 77 height 32
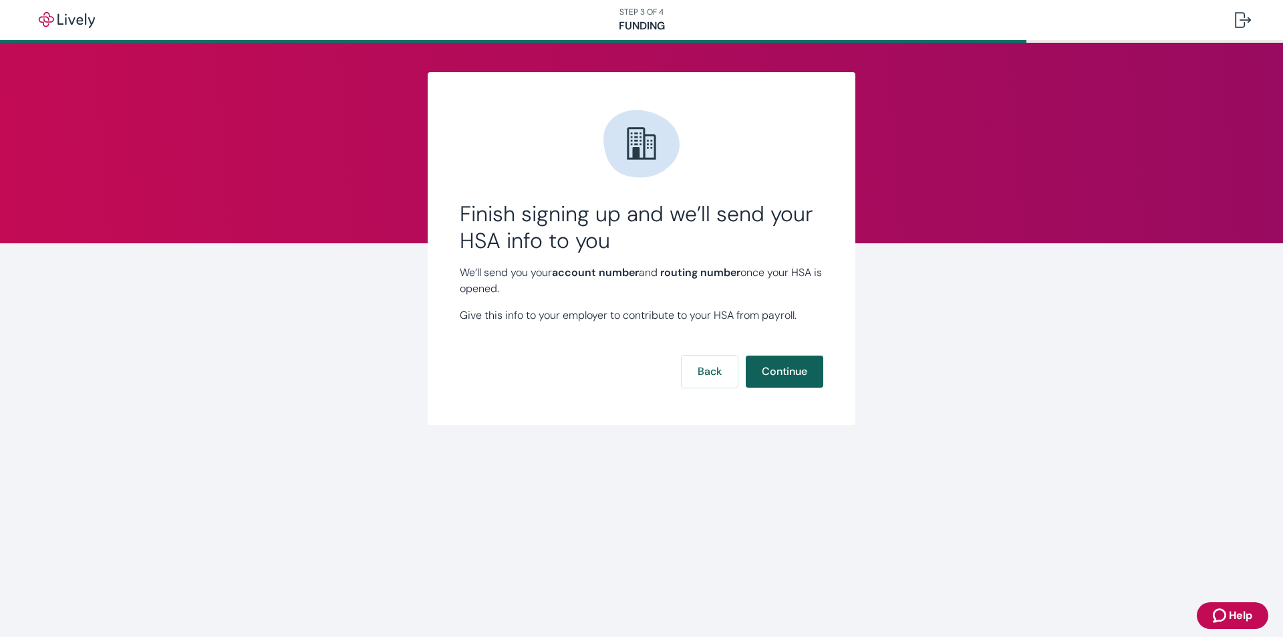
click at [781, 371] on button "Continue" at bounding box center [784, 371] width 77 height 32
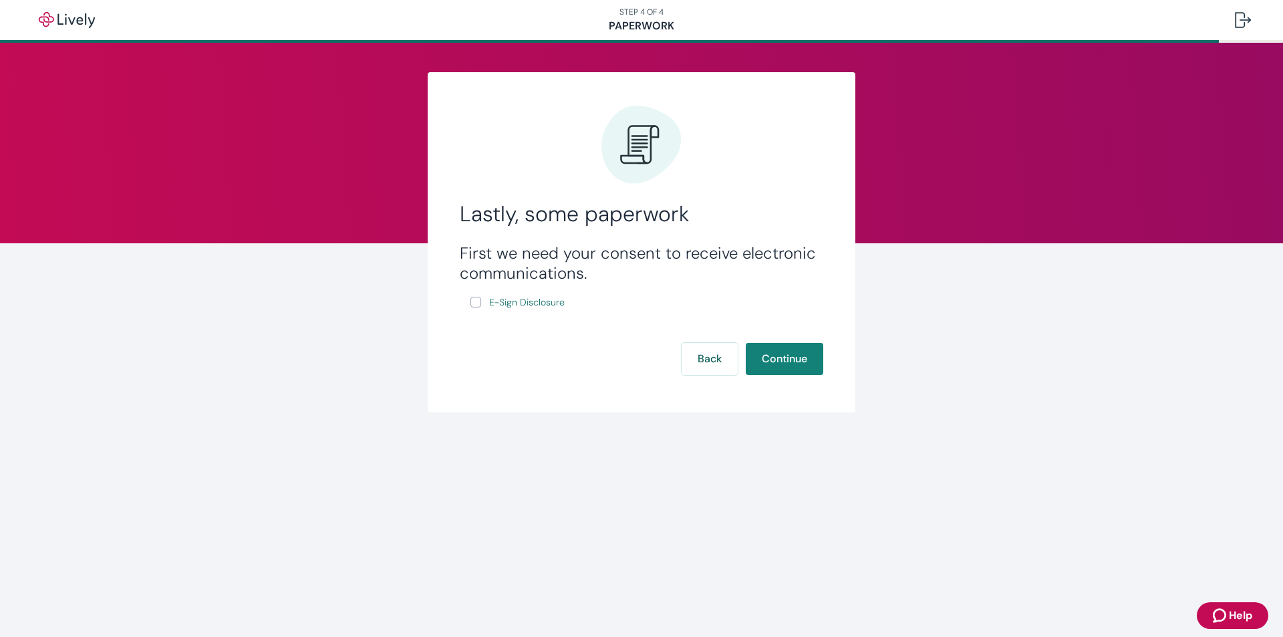
click at [469, 306] on div "First we need your consent to receive electronic communications. E-Sign Disclos…" at bounding box center [641, 276] width 363 height 67
click at [472, 303] on input "E-Sign Disclosure" at bounding box center [475, 302] width 11 height 11
checkbox input "true"
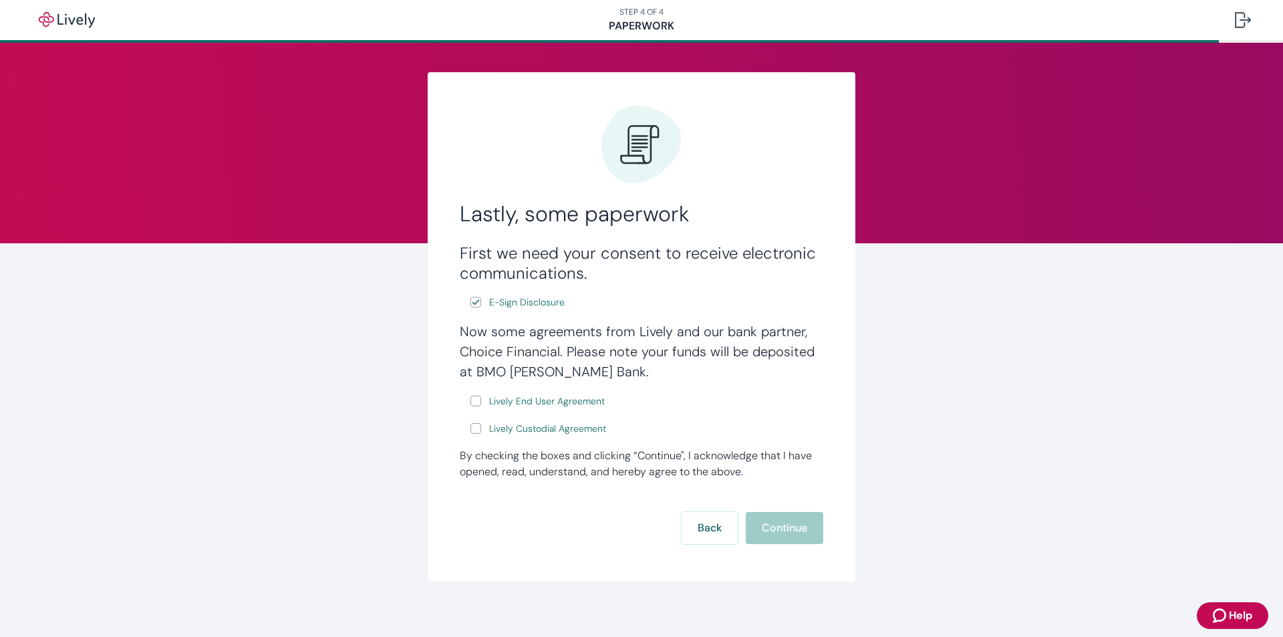
click at [472, 395] on label "Lively End User Agreement" at bounding box center [538, 401] width 137 height 17
click at [472, 395] on input "Lively End User Agreement" at bounding box center [475, 400] width 11 height 11
checkbox input "true"
click at [472, 431] on input "Lively Custodial Agreement" at bounding box center [475, 428] width 11 height 11
checkbox input "true"
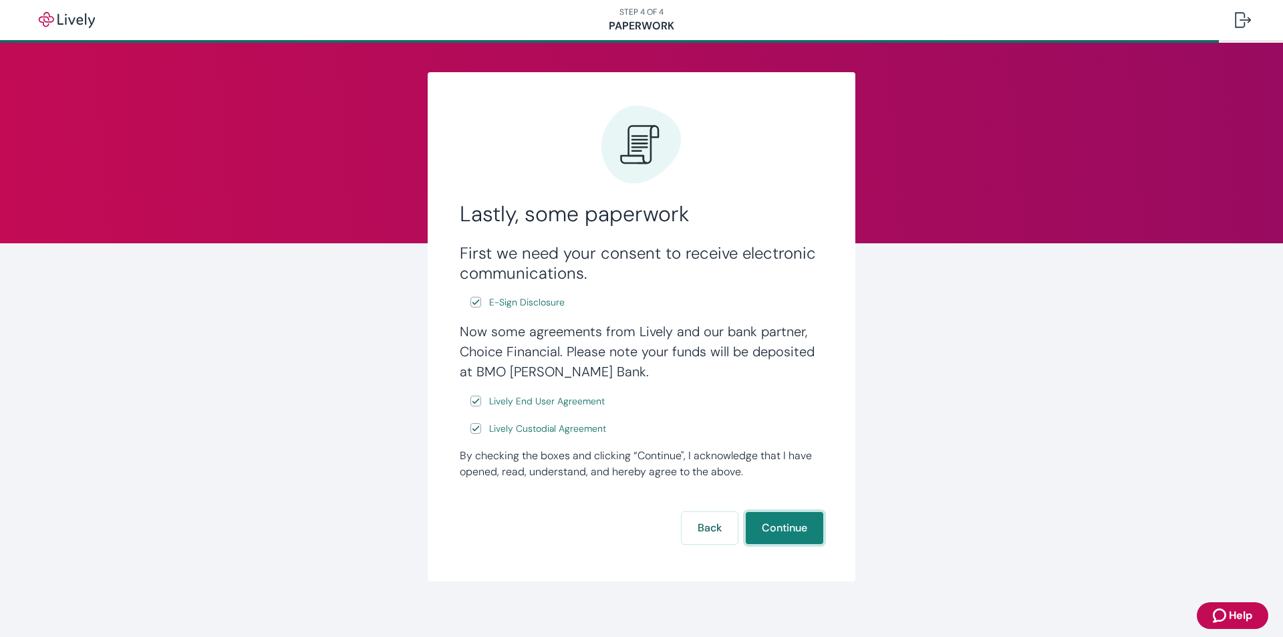
click at [774, 526] on button "Continue" at bounding box center [784, 528] width 77 height 32
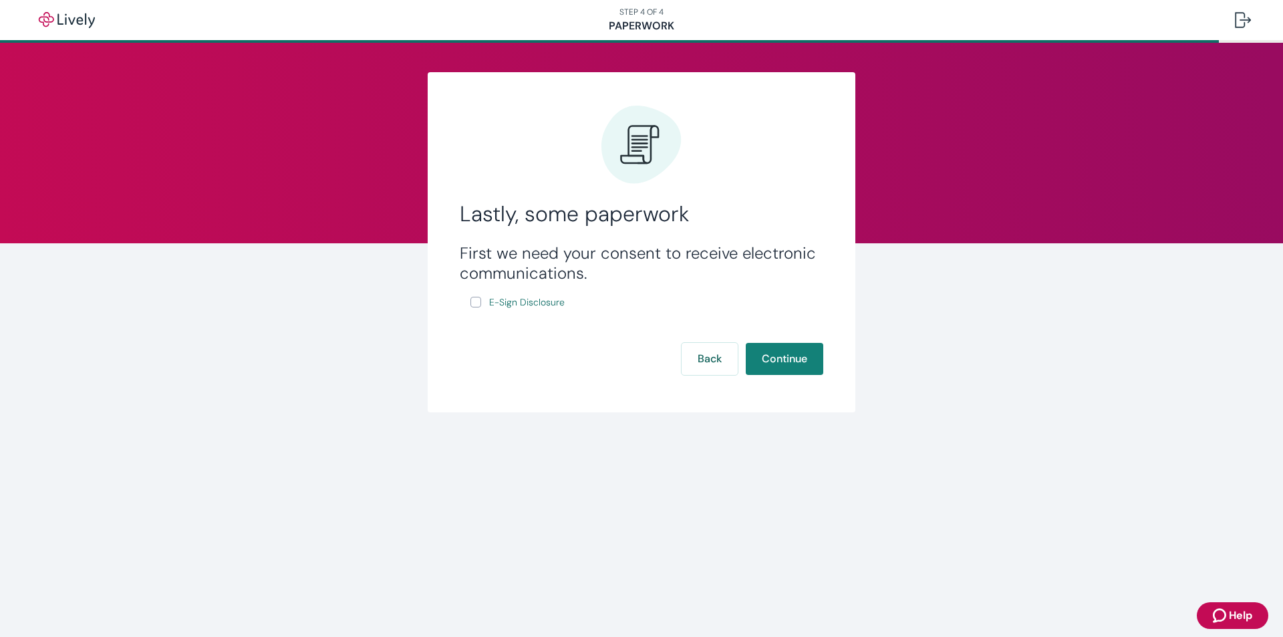
click at [651, 321] on form "First we need your consent to receive electronic communications. E-Sign Disclos…" at bounding box center [641, 309] width 363 height 132
drag, startPoint x: 647, startPoint y: 325, endPoint x: 645, endPoint y: 362, distance: 37.5
click at [645, 362] on form "First we need your consent to receive electronic communications. E-Sign Disclos…" at bounding box center [641, 309] width 363 height 132
click at [633, 391] on div "Lastly, some paperwork First we need your consent to receive electronic communi…" at bounding box center [642, 242] width 428 height 340
